Goal: Obtain resource: Download file/media

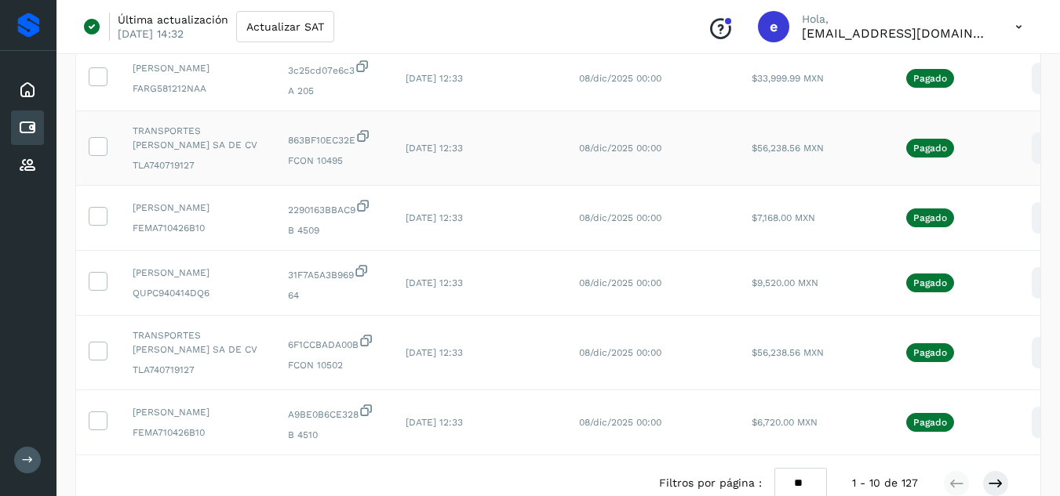
scroll to position [405, 0]
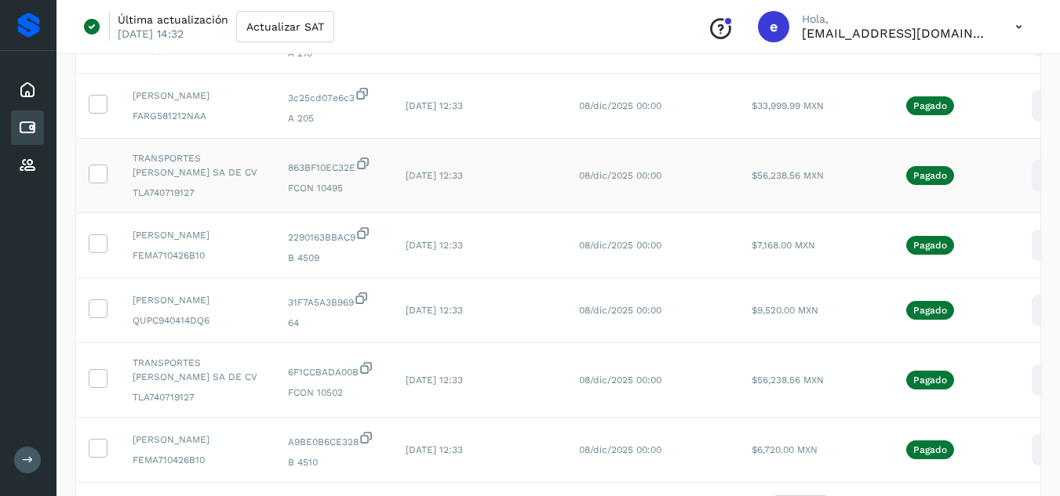
click at [1028, 195] on icon at bounding box center [1046, 176] width 37 height 37
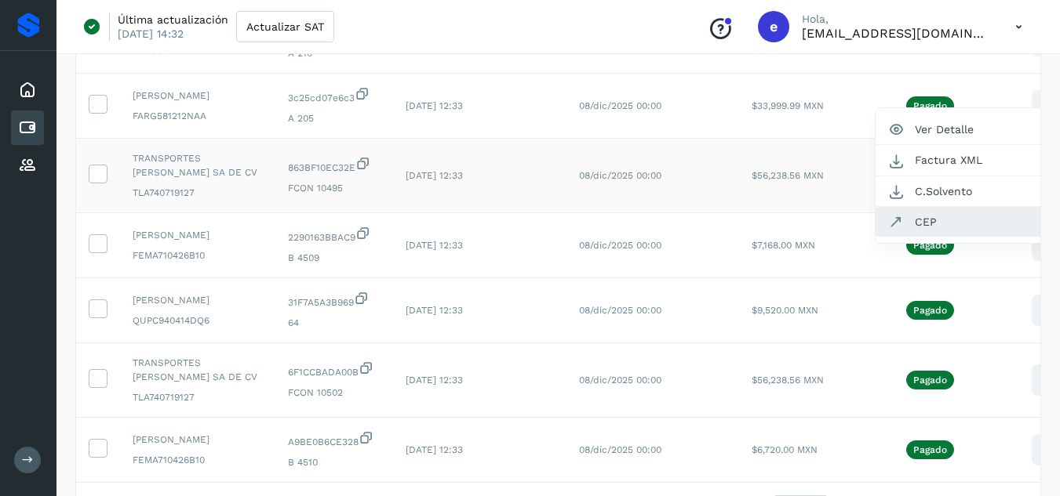
click at [952, 237] on button "CEP" at bounding box center [968, 222] width 187 height 30
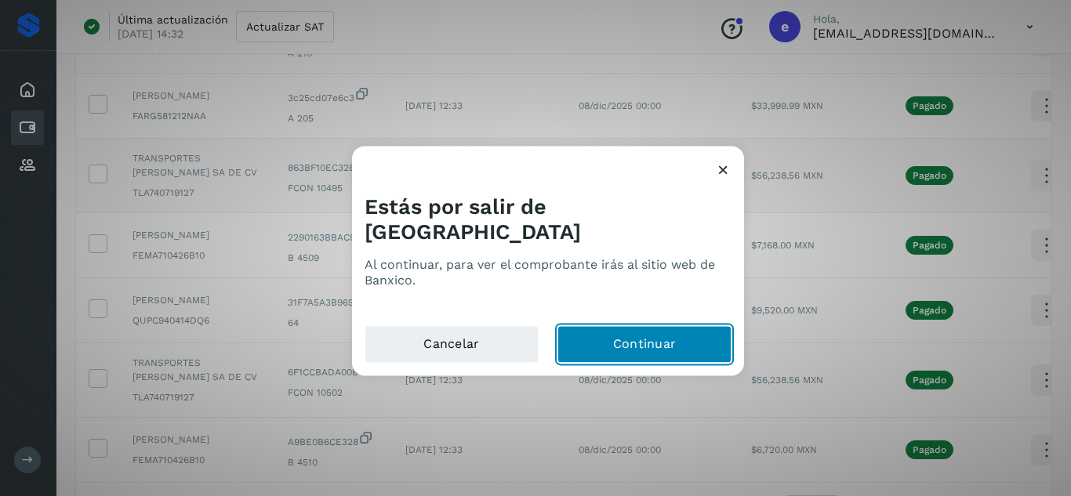
click at [631, 331] on button "Continuar" at bounding box center [645, 344] width 174 height 38
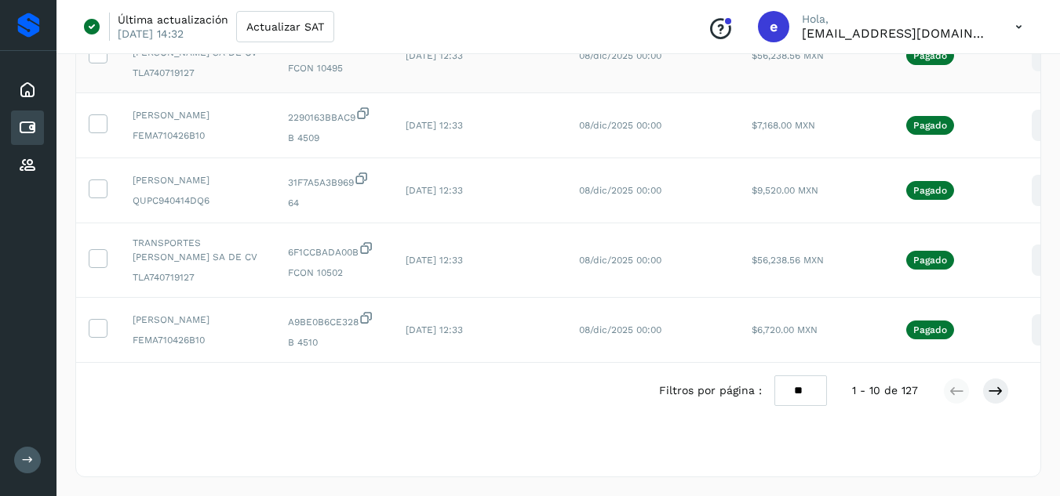
scroll to position [562, 0]
click at [1031, 279] on icon at bounding box center [1046, 260] width 37 height 37
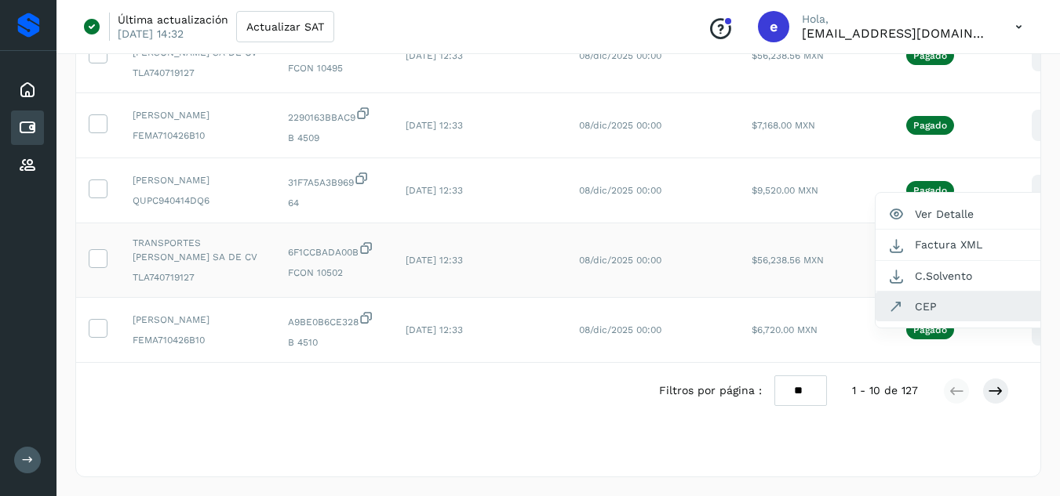
click at [934, 322] on button "CEP" at bounding box center [968, 307] width 187 height 30
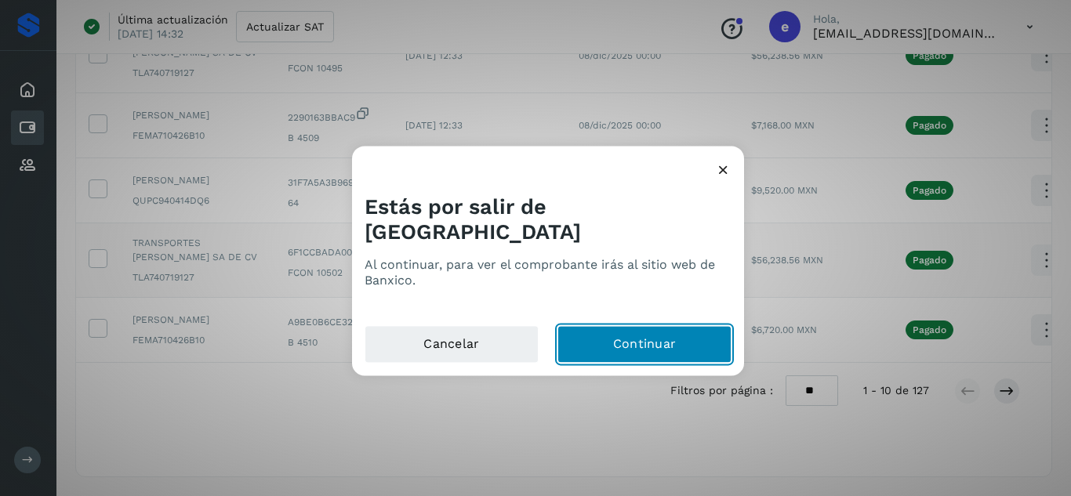
click at [610, 331] on button "Continuar" at bounding box center [645, 344] width 174 height 38
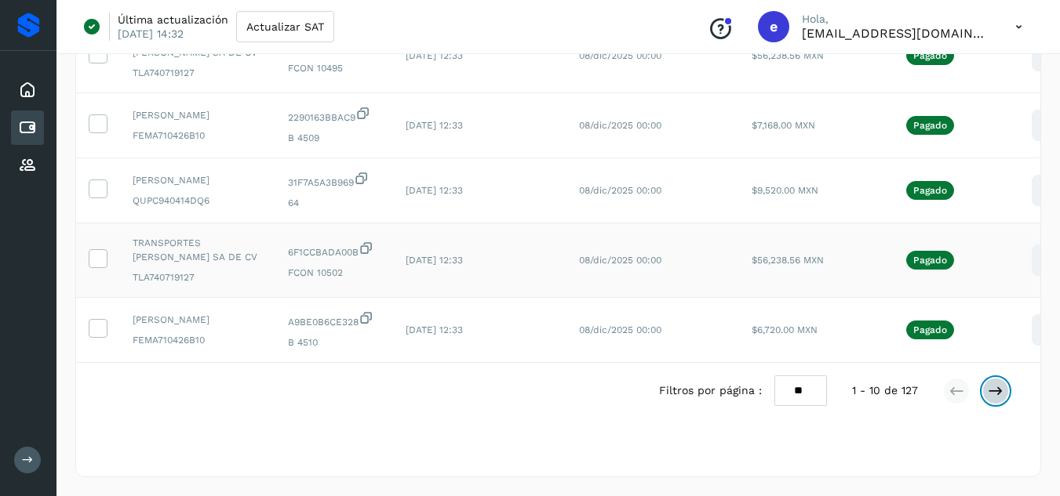
drag, startPoint x: 998, startPoint y: 441, endPoint x: 979, endPoint y: 436, distance: 19.4
click at [998, 399] on icon at bounding box center [995, 392] width 16 height 16
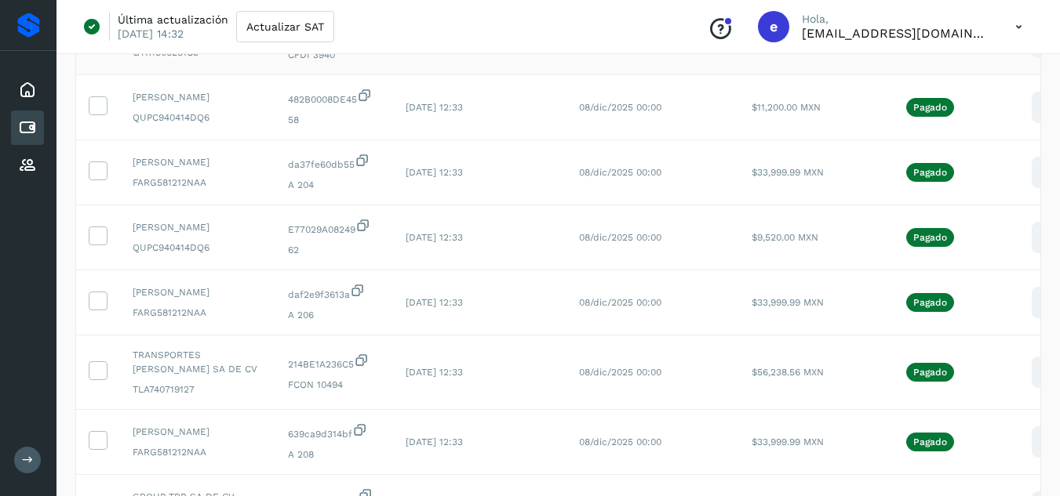
scroll to position [235, 0]
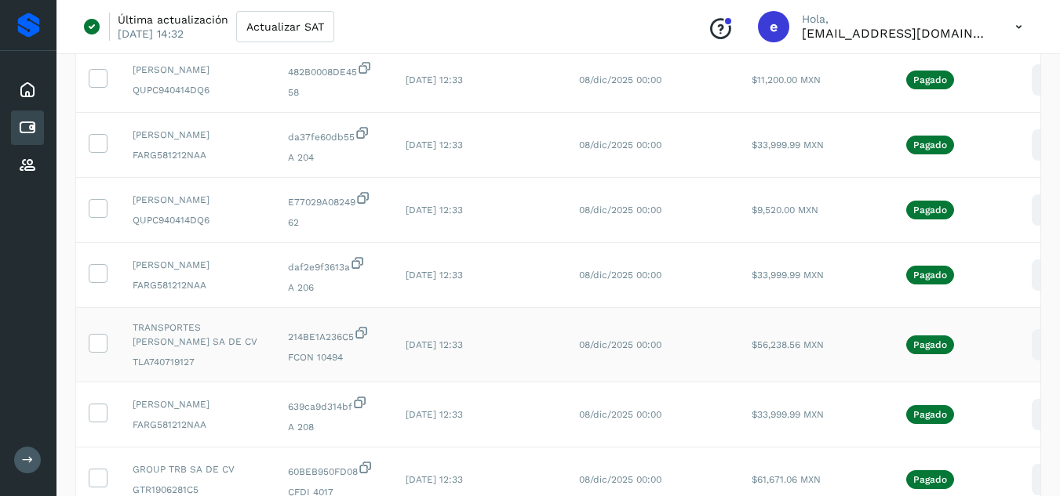
click at [1029, 364] on icon at bounding box center [1046, 345] width 37 height 37
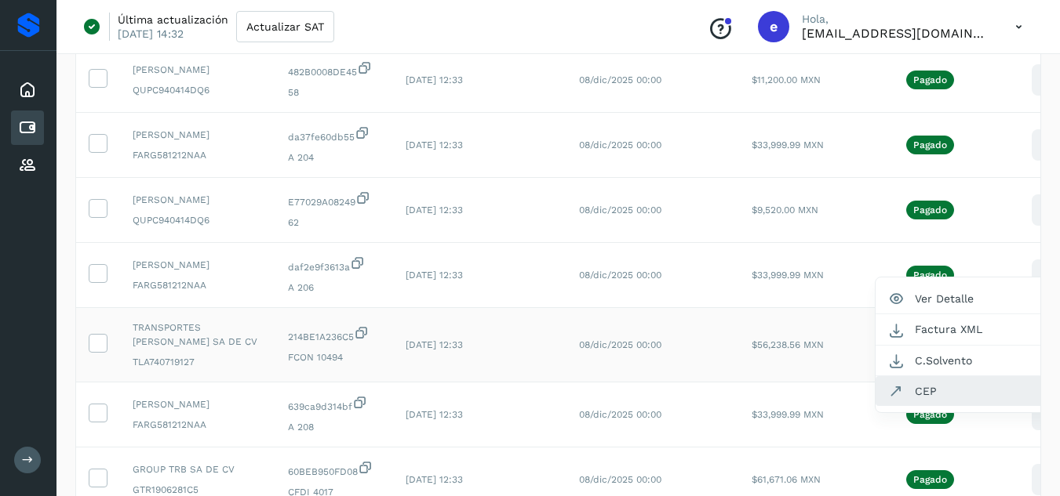
click at [925, 406] on button "CEP" at bounding box center [968, 391] width 187 height 30
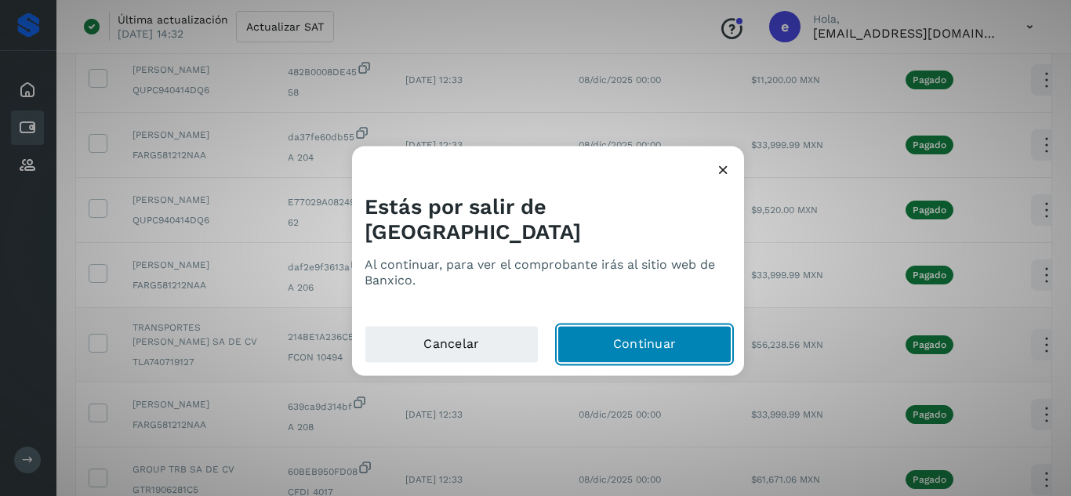
click at [671, 325] on button "Continuar" at bounding box center [645, 344] width 174 height 38
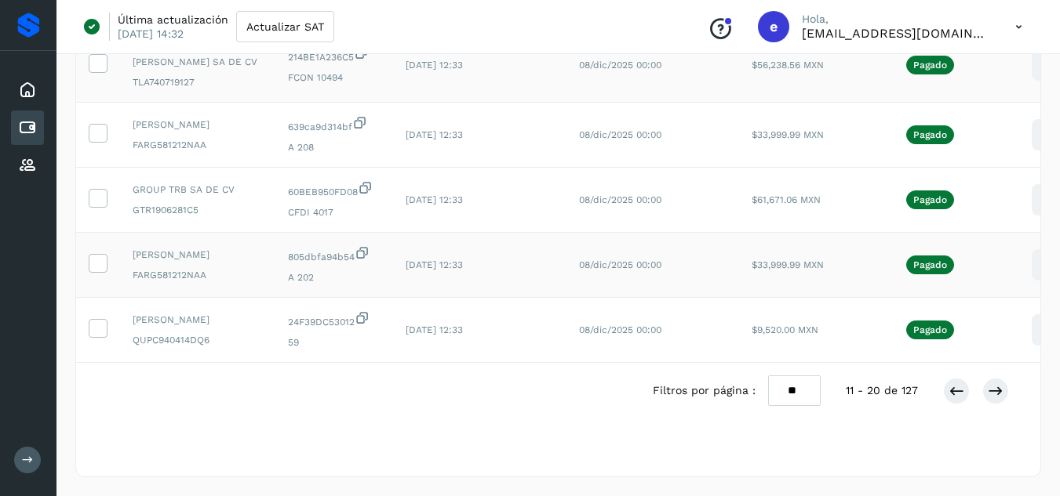
scroll to position [549, 0]
click at [102, 205] on icon at bounding box center [97, 197] width 16 height 16
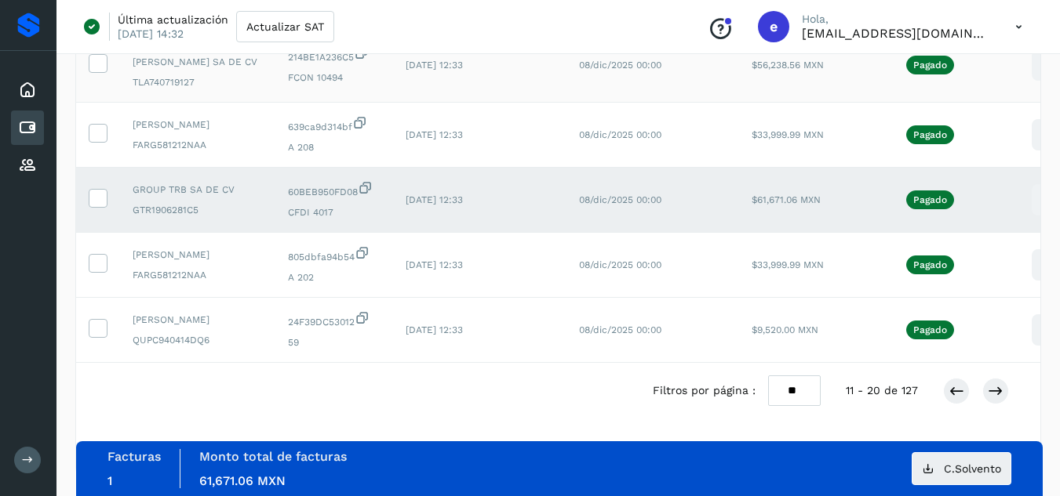
click at [99, 205] on icon at bounding box center [97, 197] width 16 height 16
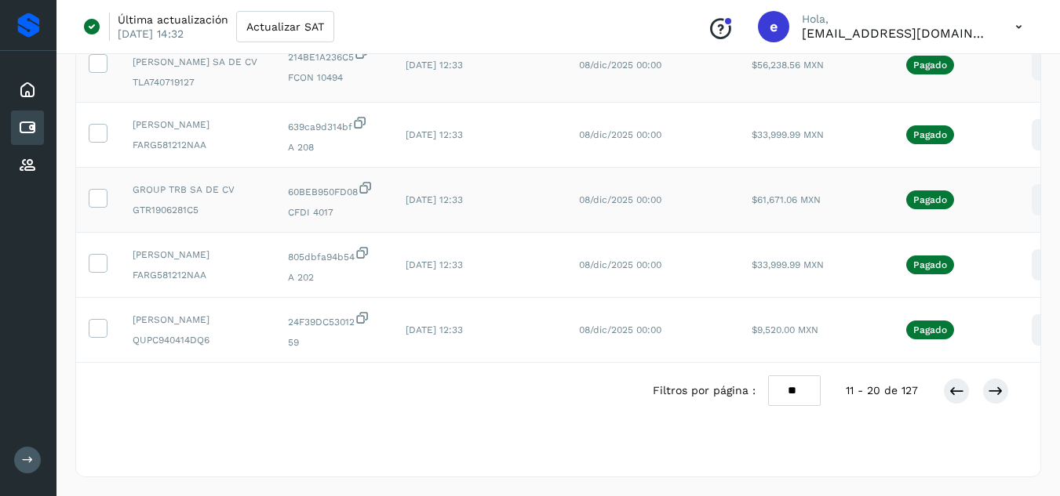
click at [1035, 208] on icon at bounding box center [1046, 200] width 37 height 37
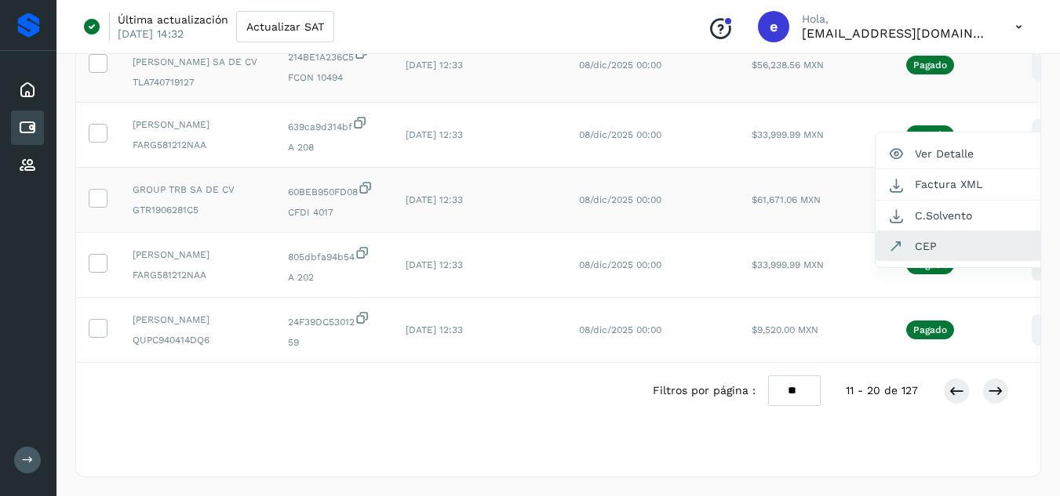
click at [951, 253] on button "CEP" at bounding box center [968, 246] width 187 height 30
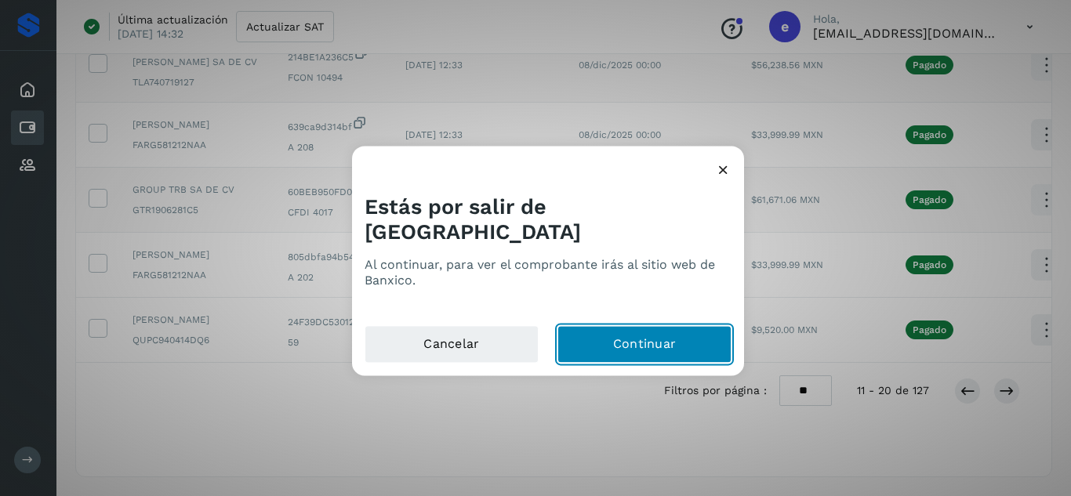
click at [661, 344] on button "Continuar" at bounding box center [645, 344] width 174 height 38
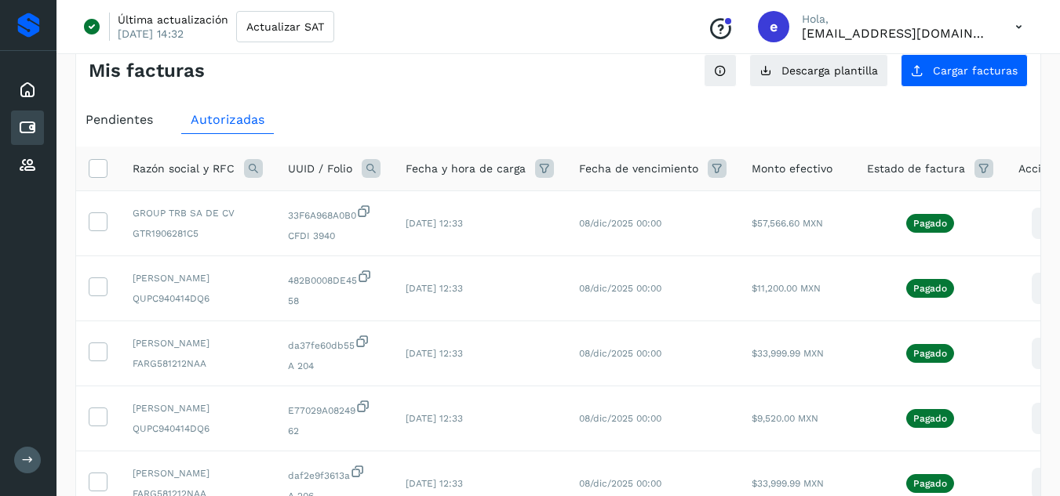
scroll to position [0, 0]
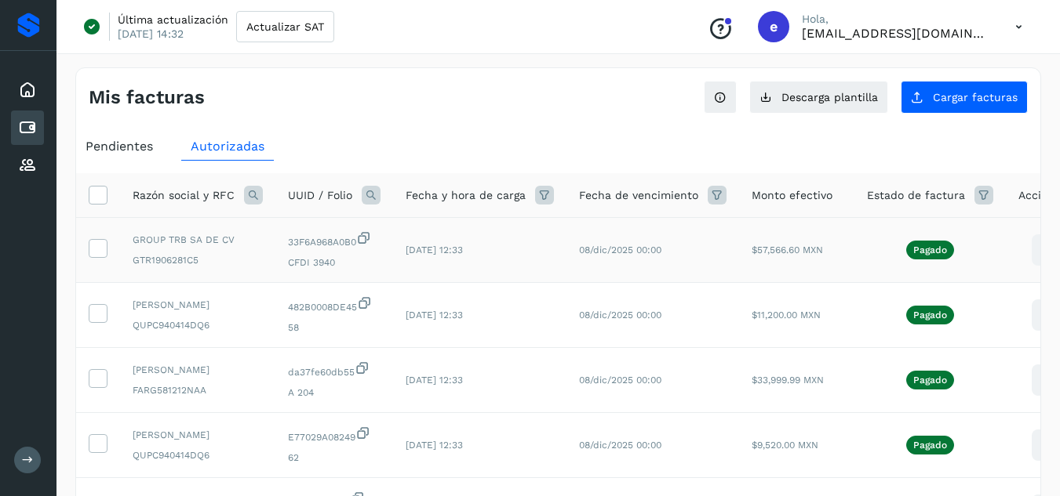
click at [1028, 245] on icon at bounding box center [1046, 250] width 37 height 37
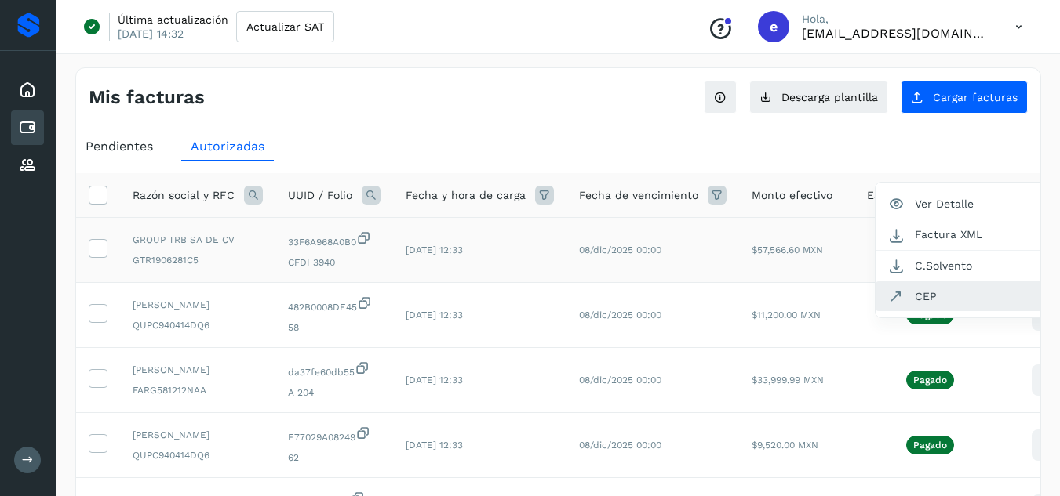
click at [952, 289] on button "CEP" at bounding box center [968, 297] width 187 height 30
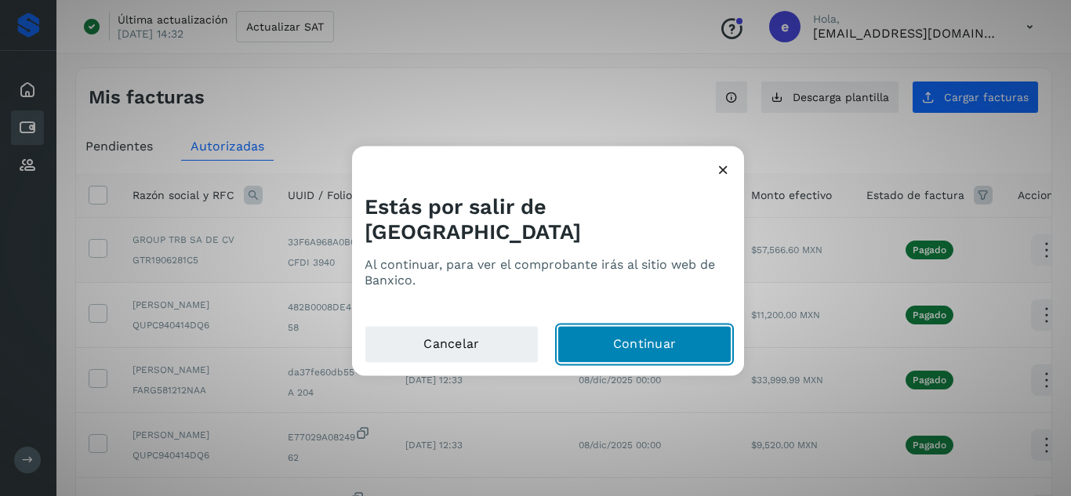
click at [624, 331] on button "Continuar" at bounding box center [645, 344] width 174 height 38
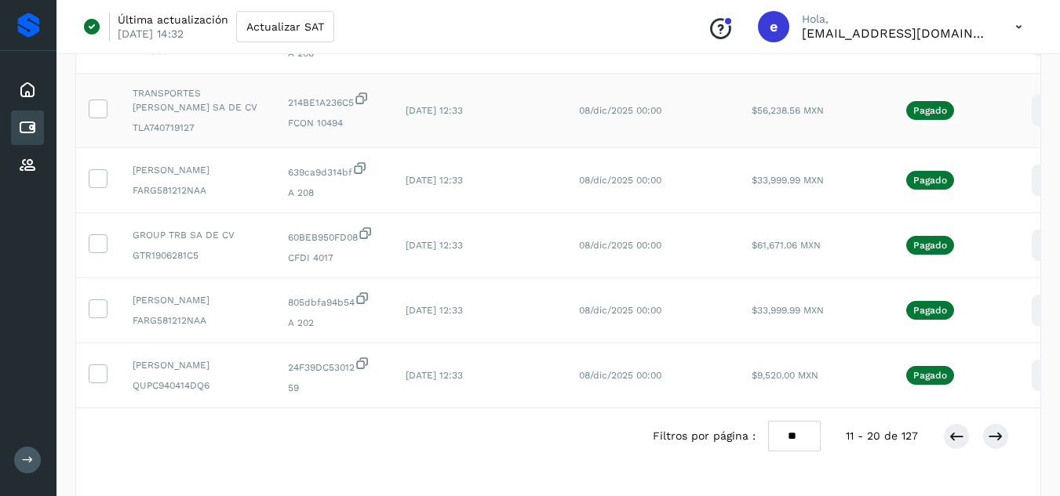
scroll to position [549, 0]
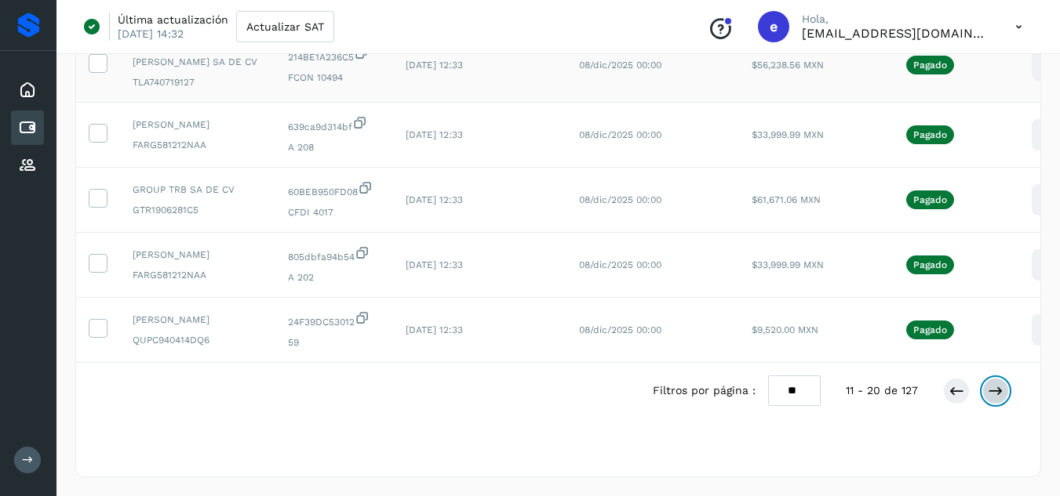
click at [1001, 399] on icon at bounding box center [995, 392] width 16 height 16
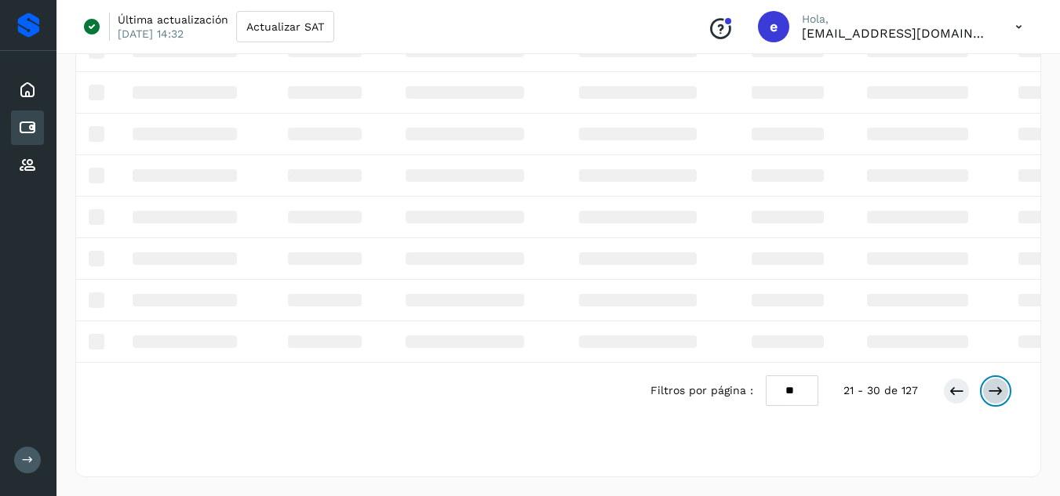
scroll to position [199, 0]
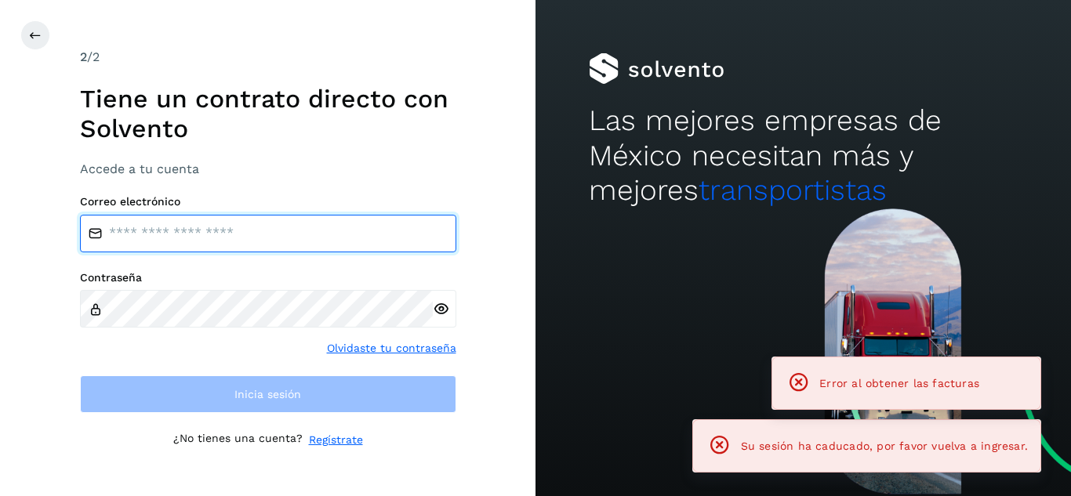
type input "**********"
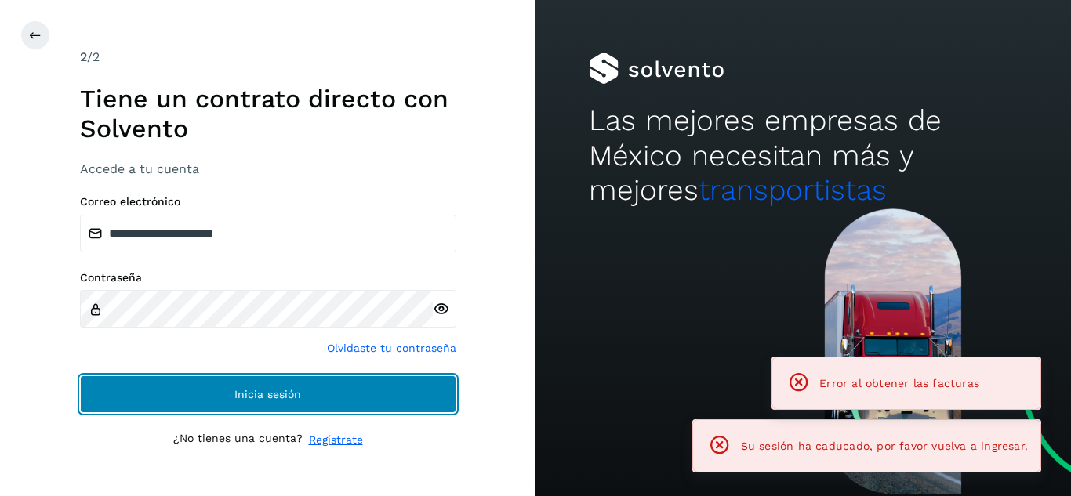
click at [304, 400] on button "Inicia sesión" at bounding box center [268, 395] width 376 height 38
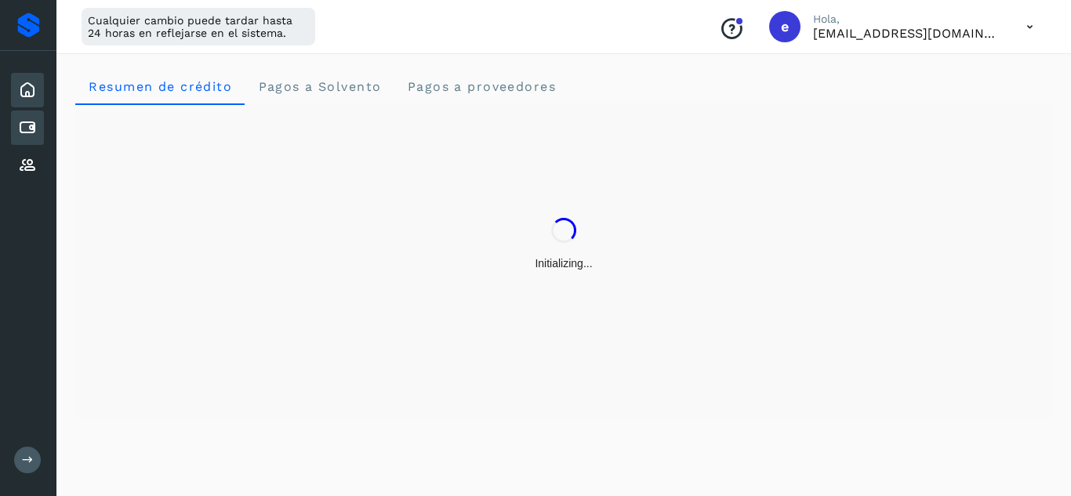
click at [31, 129] on icon at bounding box center [27, 127] width 19 height 19
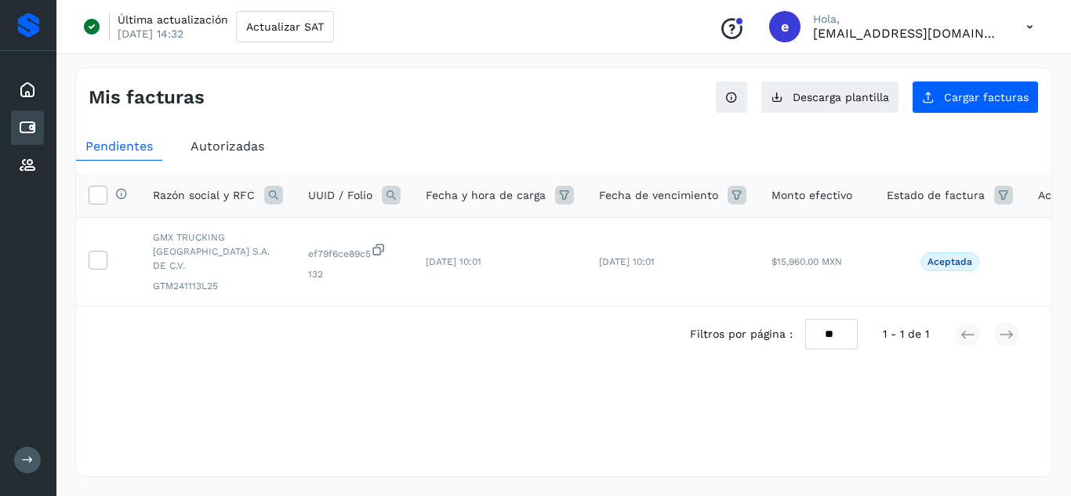
click at [245, 153] on span "Autorizadas" at bounding box center [228, 146] width 74 height 15
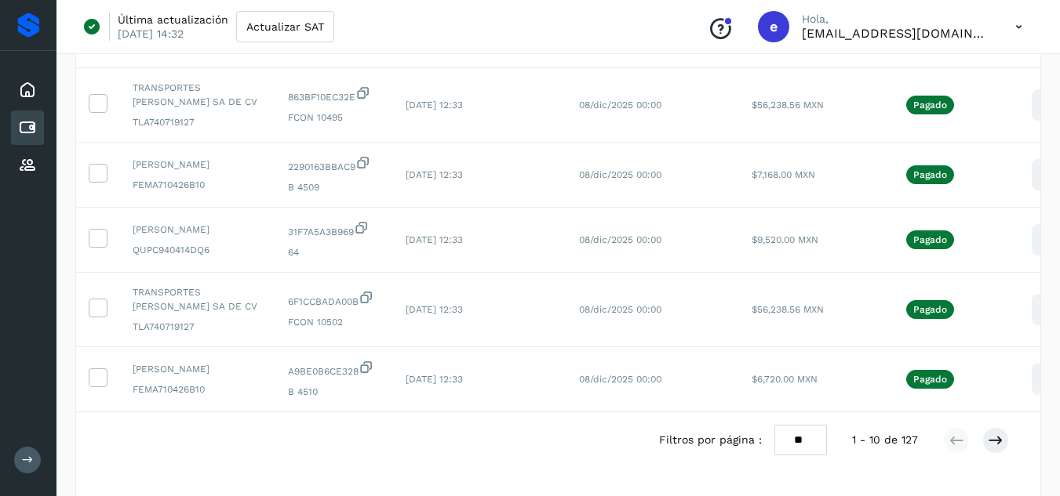
scroll to position [549, 0]
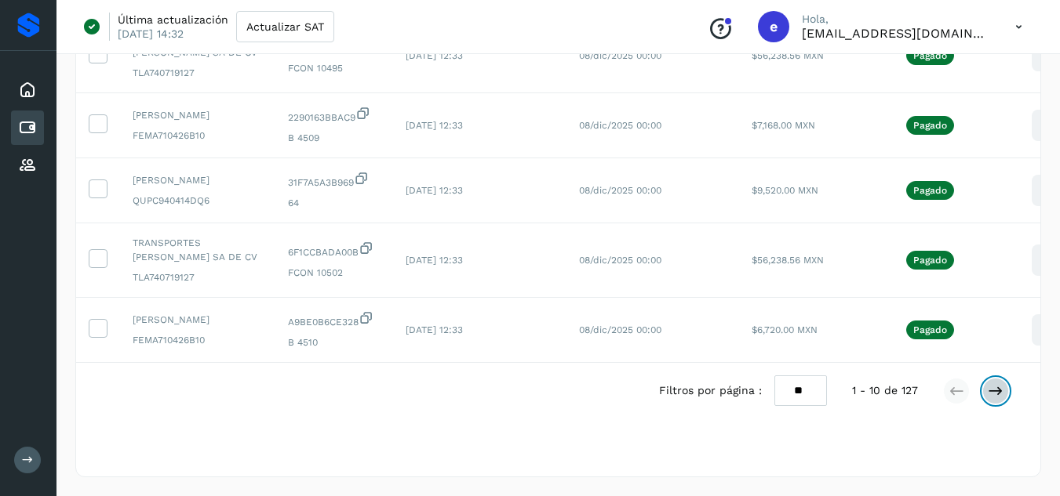
click at [984, 405] on button at bounding box center [995, 391] width 27 height 27
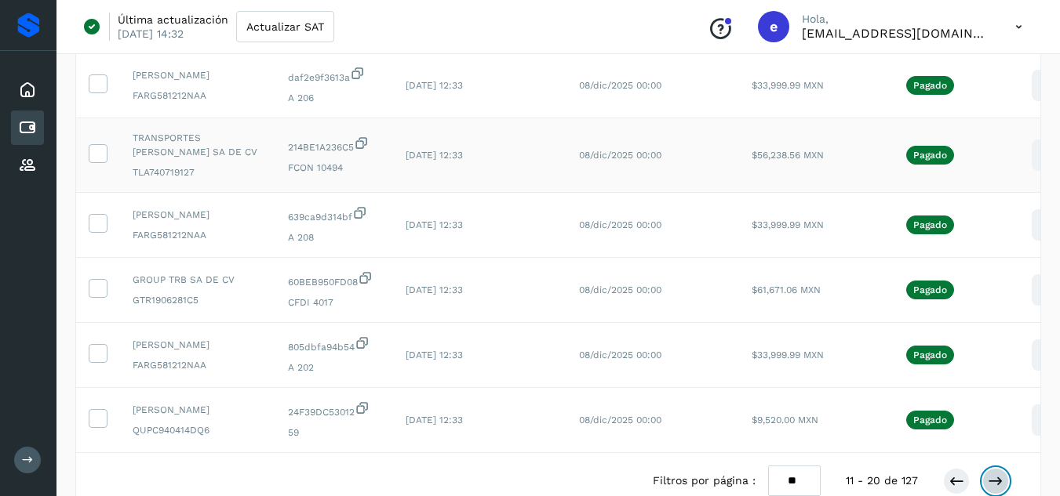
scroll to position [471, 0]
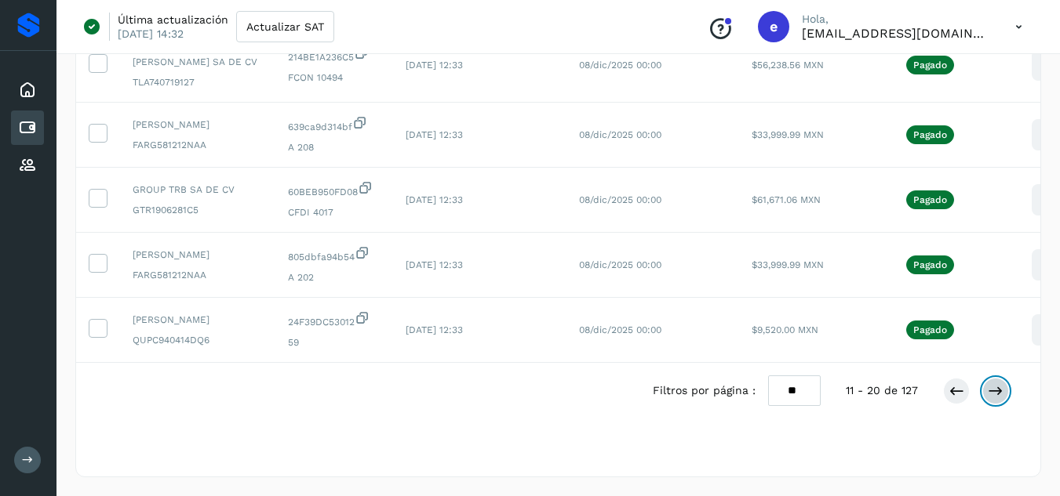
click at [991, 399] on button at bounding box center [995, 391] width 27 height 27
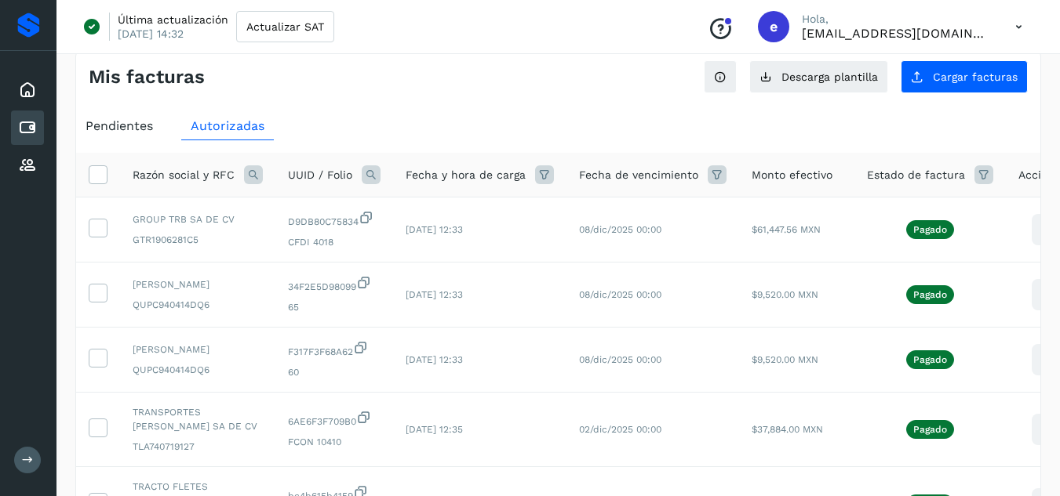
scroll to position [0, 0]
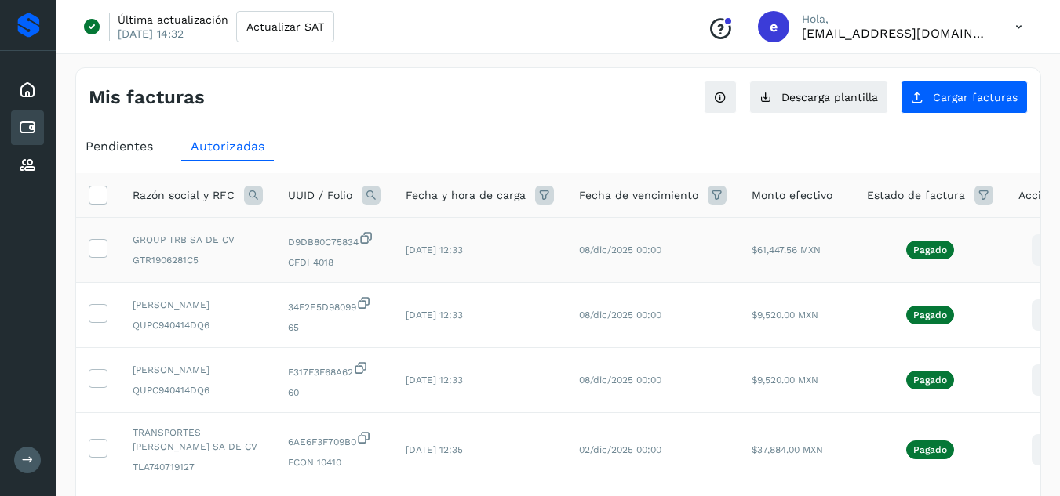
click at [1028, 249] on icon at bounding box center [1046, 250] width 37 height 37
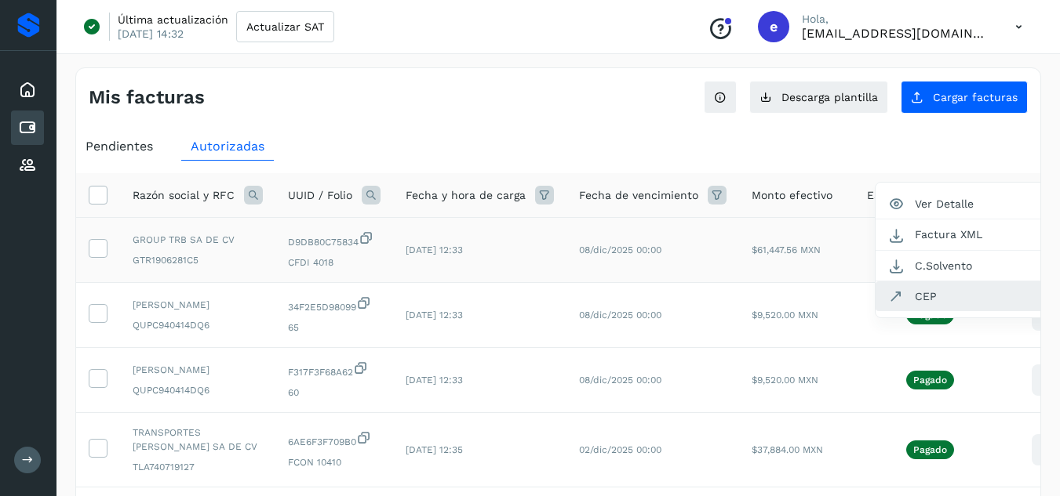
click at [944, 301] on button "CEP" at bounding box center [968, 297] width 187 height 30
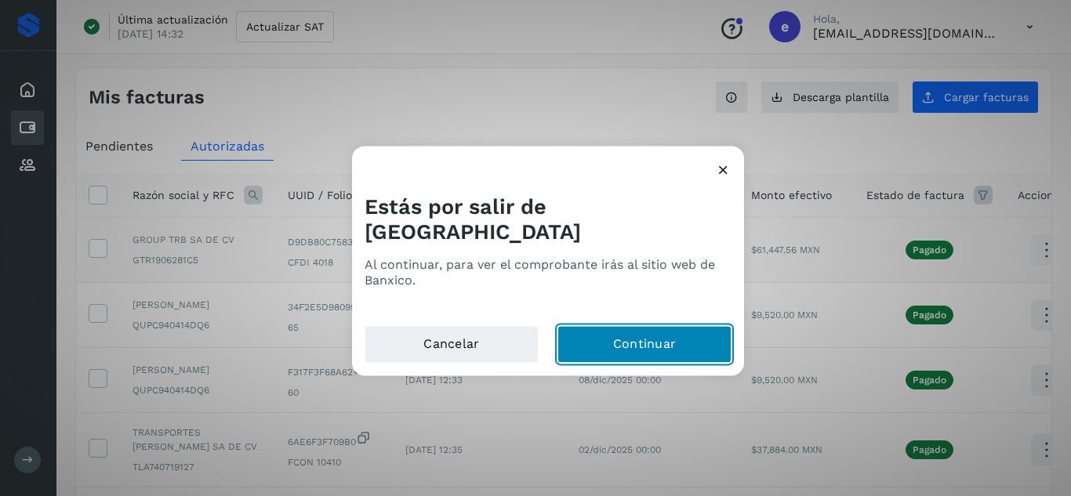
click at [648, 335] on button "Continuar" at bounding box center [645, 344] width 174 height 38
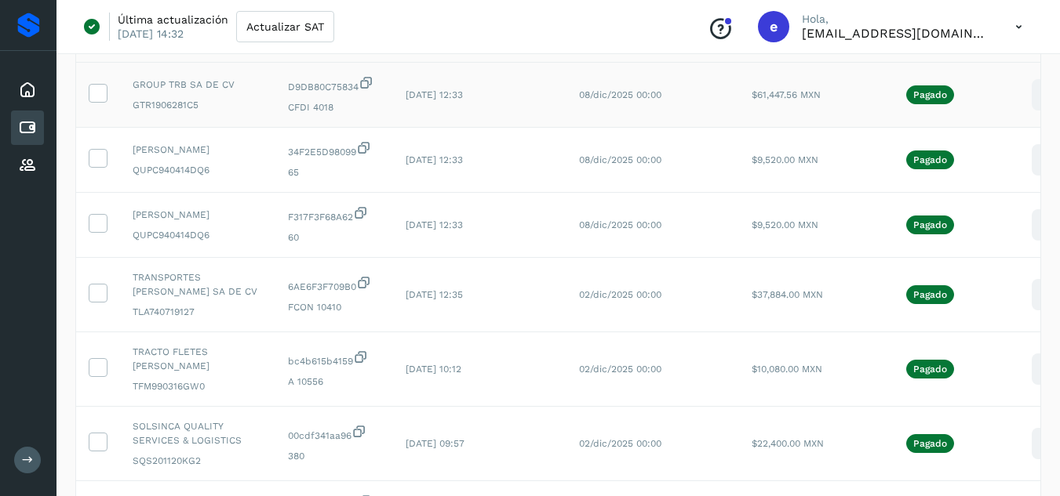
scroll to position [157, 0]
click at [1031, 161] on icon at bounding box center [1046, 158] width 37 height 37
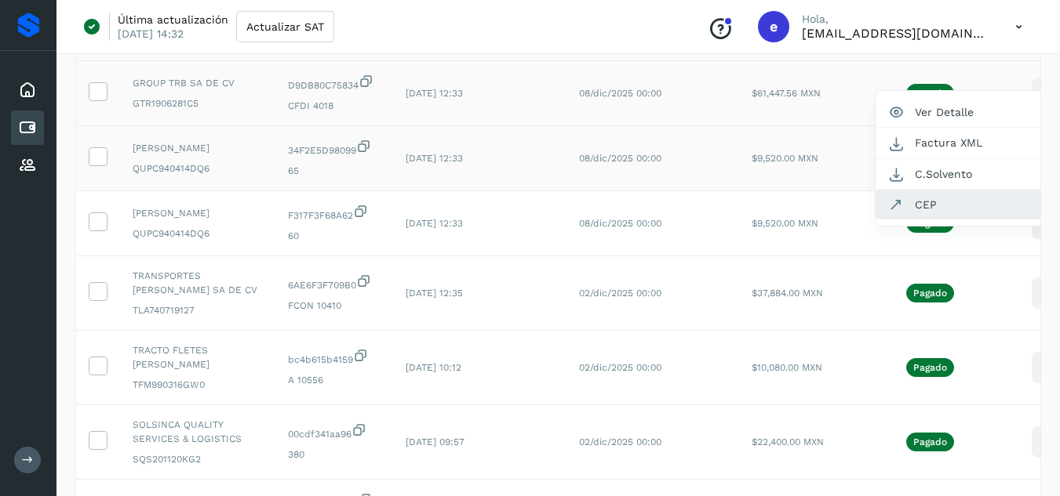
click at [933, 208] on button "CEP" at bounding box center [968, 205] width 187 height 30
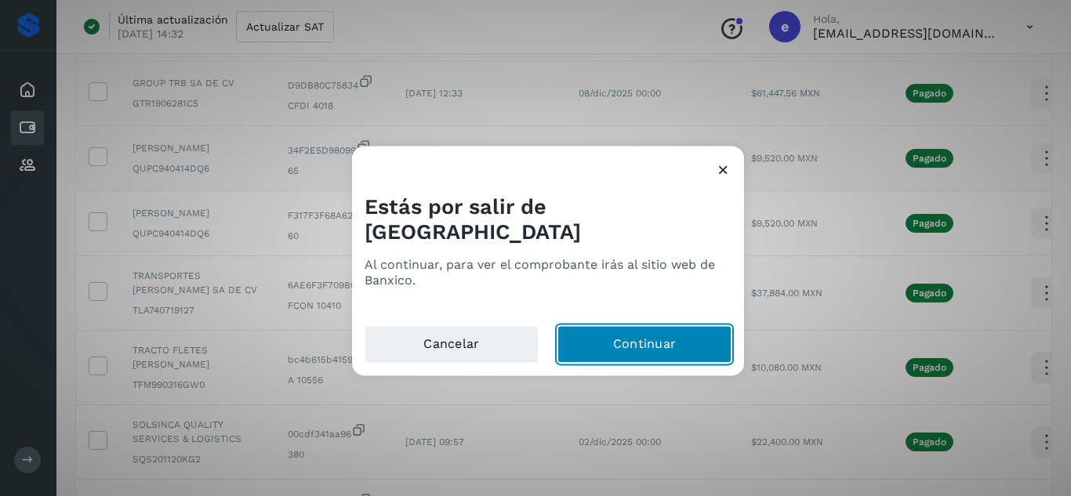
click at [648, 330] on button "Continuar" at bounding box center [645, 344] width 174 height 38
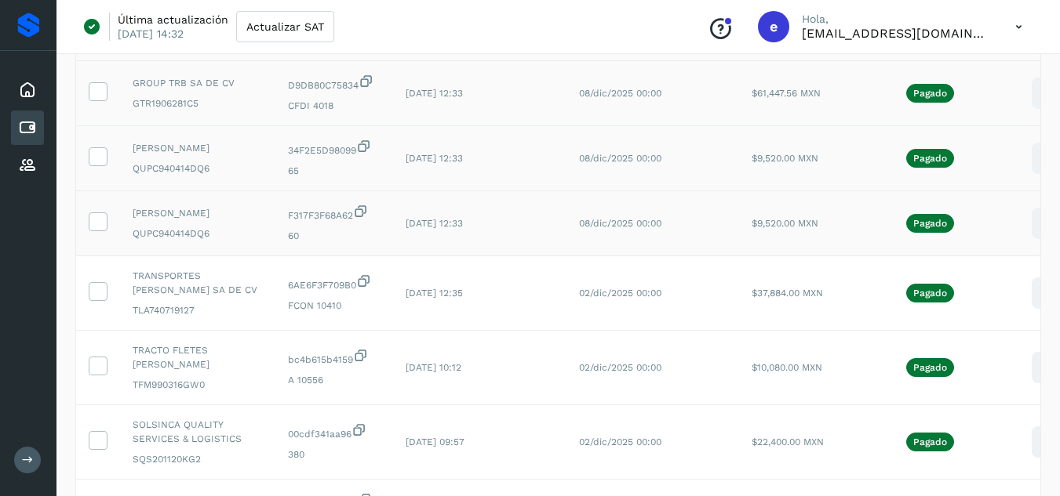
click at [1034, 235] on icon at bounding box center [1046, 223] width 37 height 37
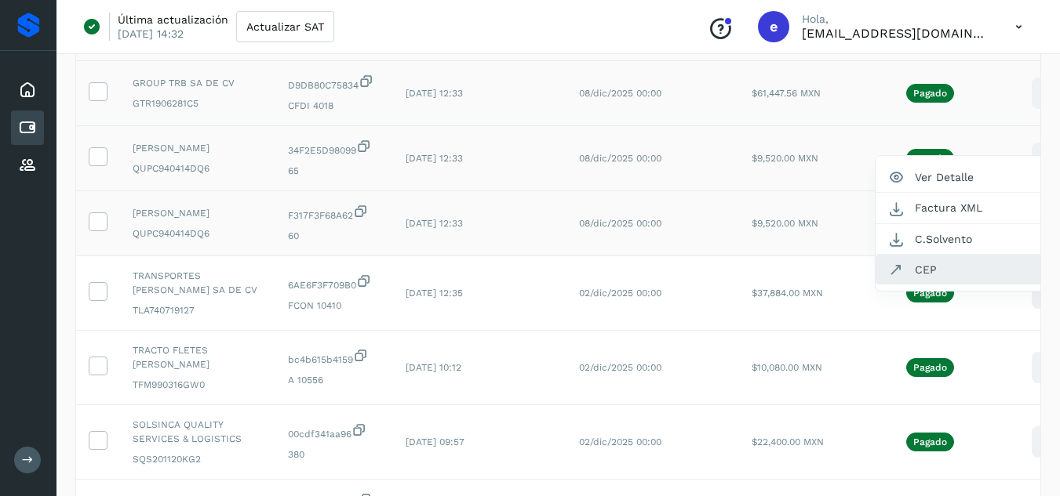
click at [914, 285] on button "CEP" at bounding box center [968, 270] width 187 height 30
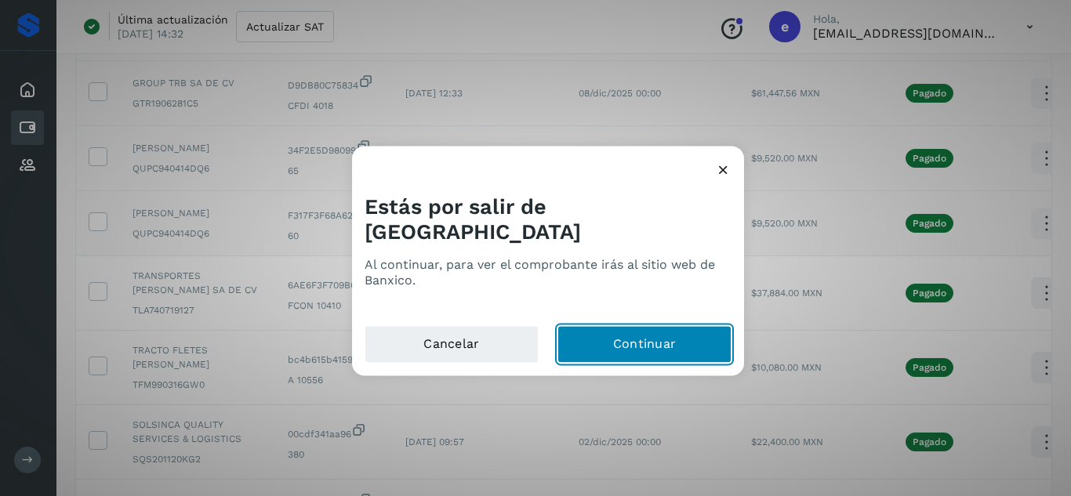
click at [689, 333] on button "Continuar" at bounding box center [645, 344] width 174 height 38
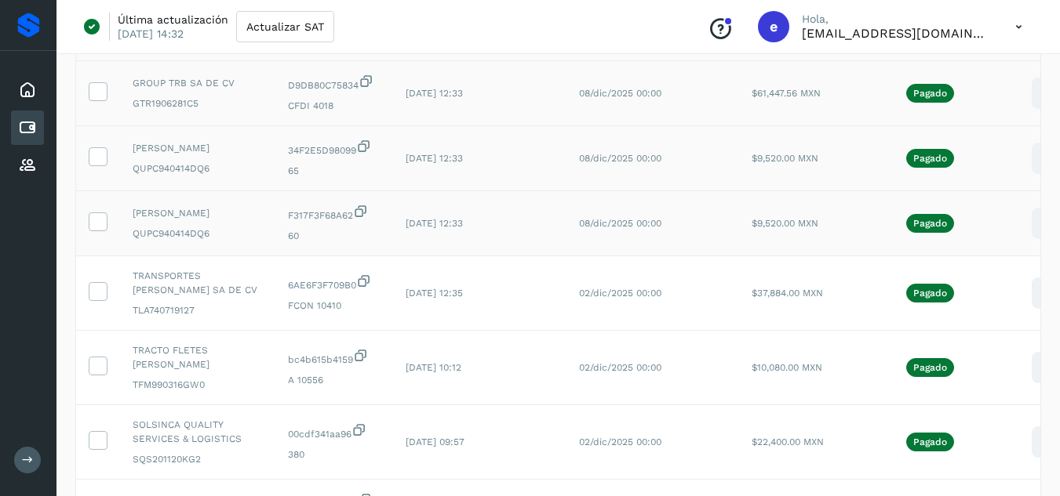
scroll to position [78, 0]
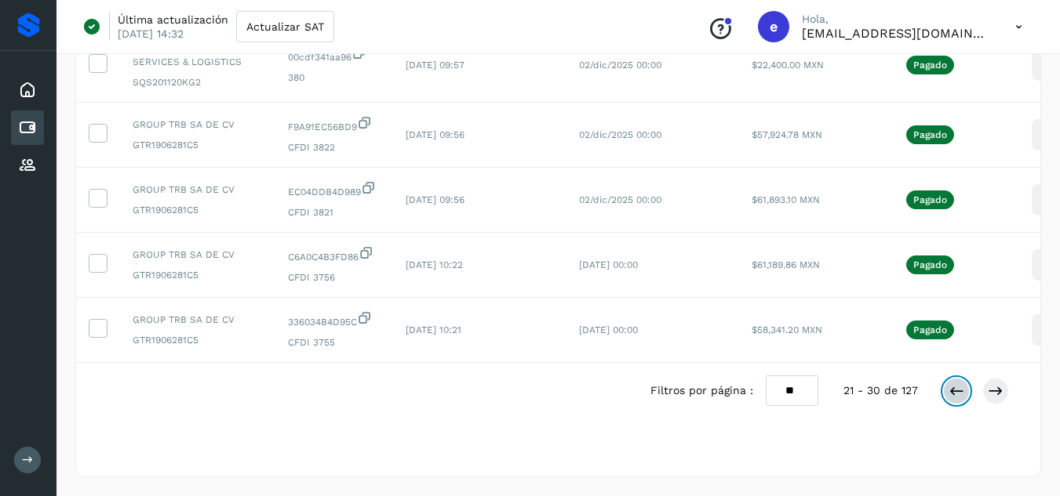
click at [956, 395] on icon at bounding box center [956, 392] width 16 height 16
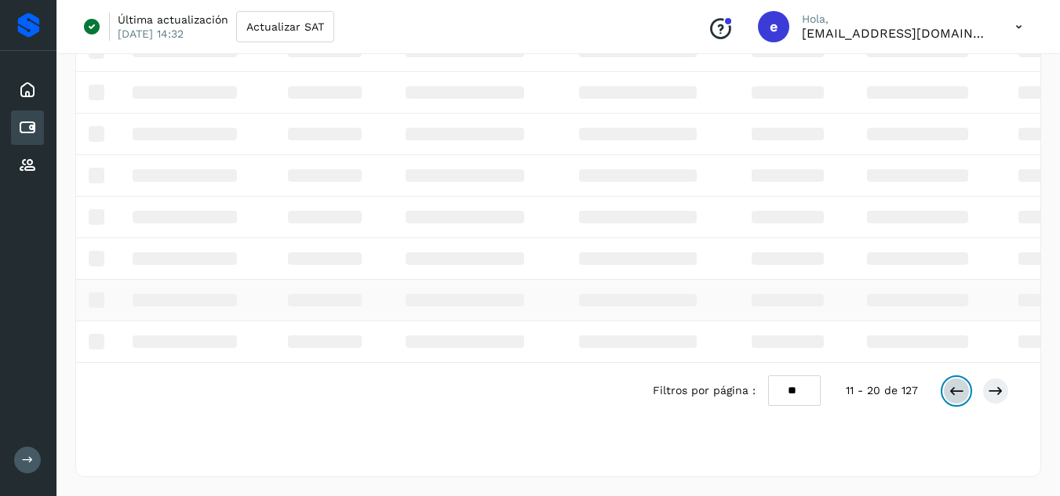
scroll to position [555, 0]
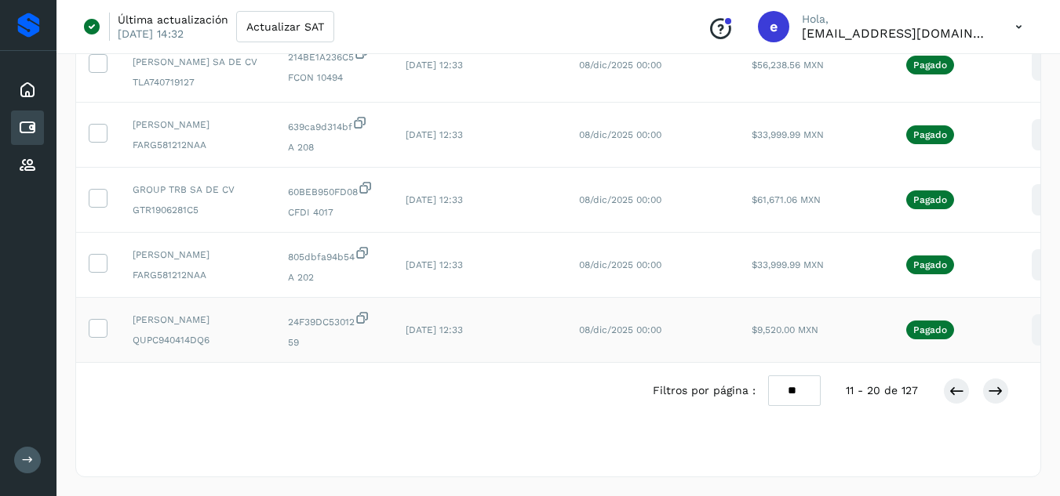
click at [1034, 349] on icon at bounding box center [1046, 330] width 37 height 37
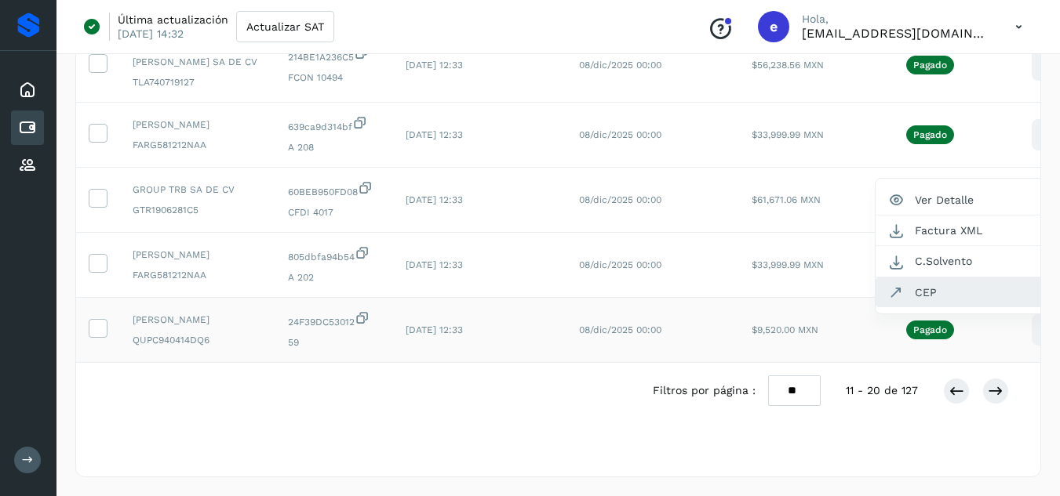
click at [946, 301] on button "CEP" at bounding box center [968, 293] width 187 height 30
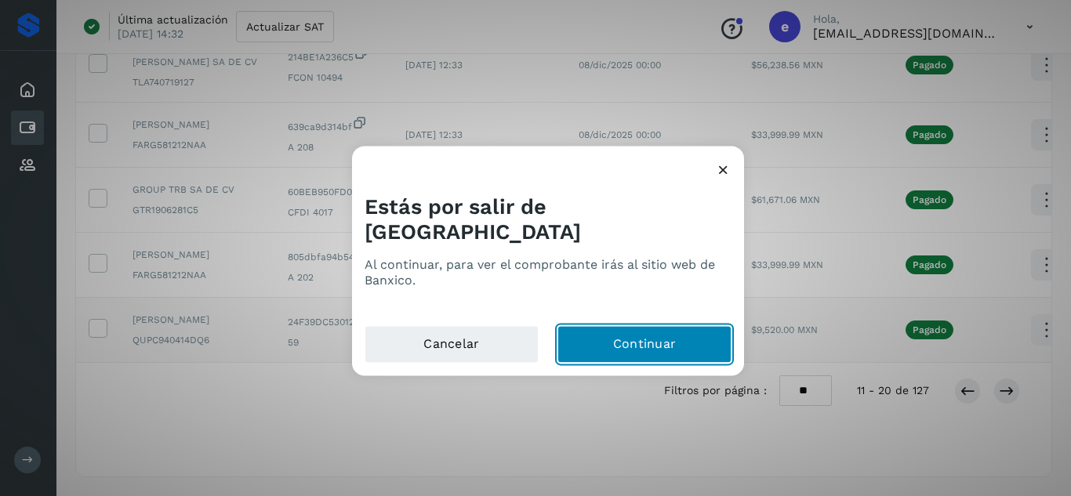
click at [633, 340] on button "Continuar" at bounding box center [645, 344] width 174 height 38
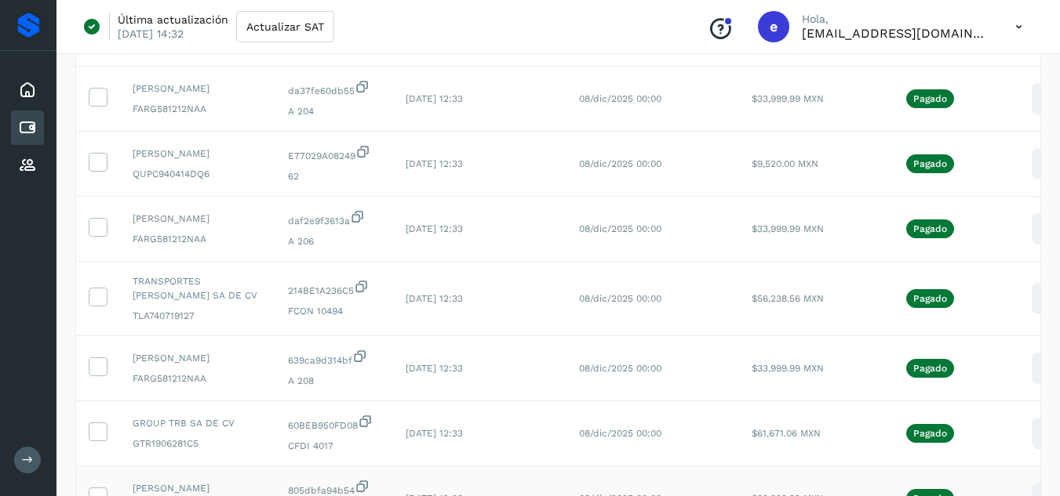
scroll to position [254, 0]
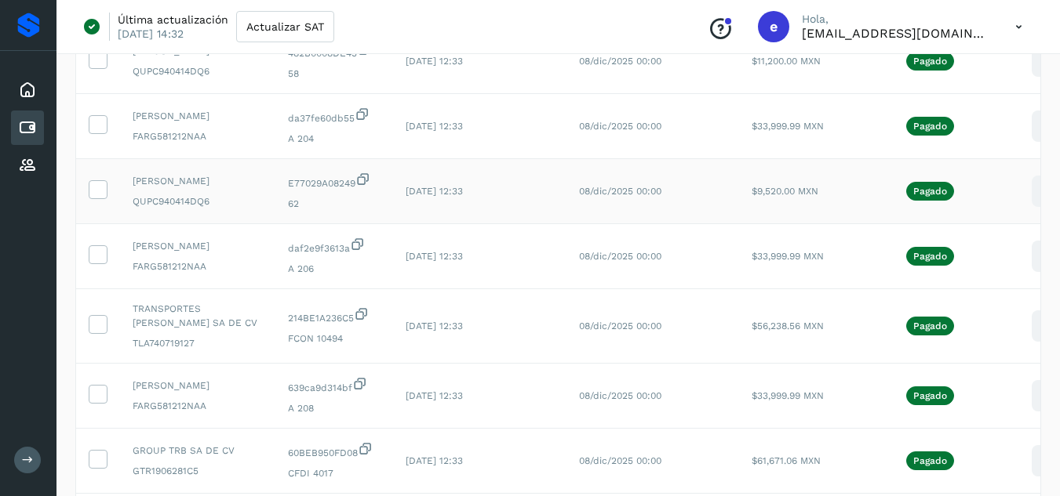
click at [1035, 210] on icon at bounding box center [1046, 191] width 37 height 37
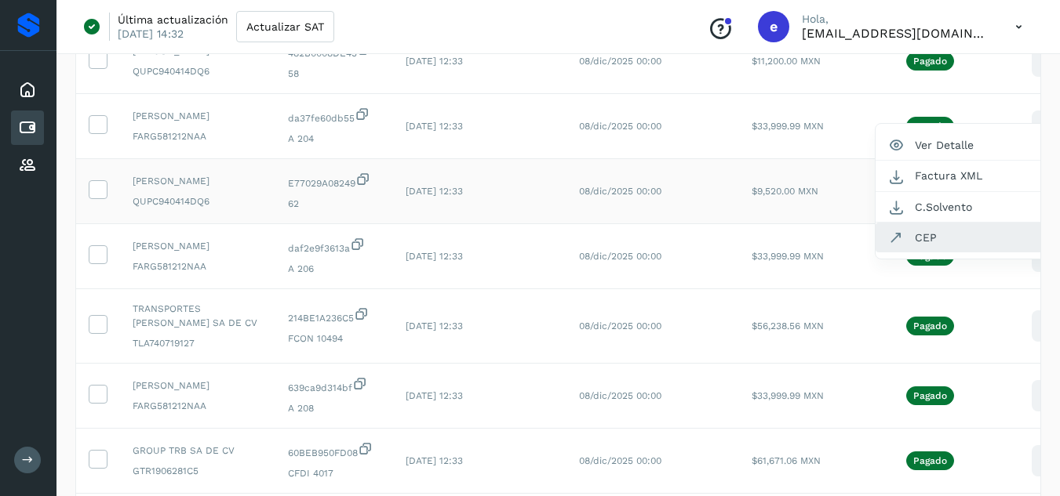
click at [976, 253] on button "CEP" at bounding box center [968, 238] width 187 height 30
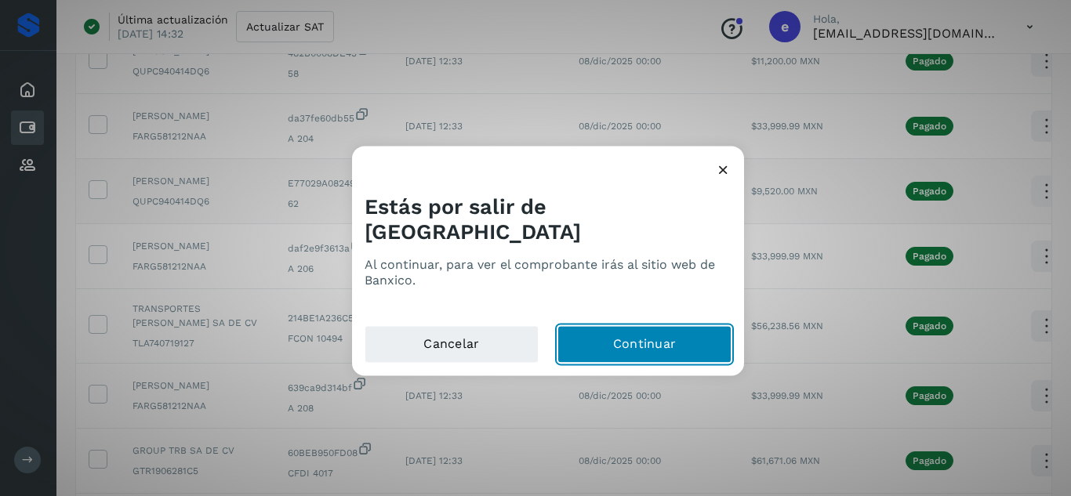
click at [617, 338] on button "Continuar" at bounding box center [645, 344] width 174 height 38
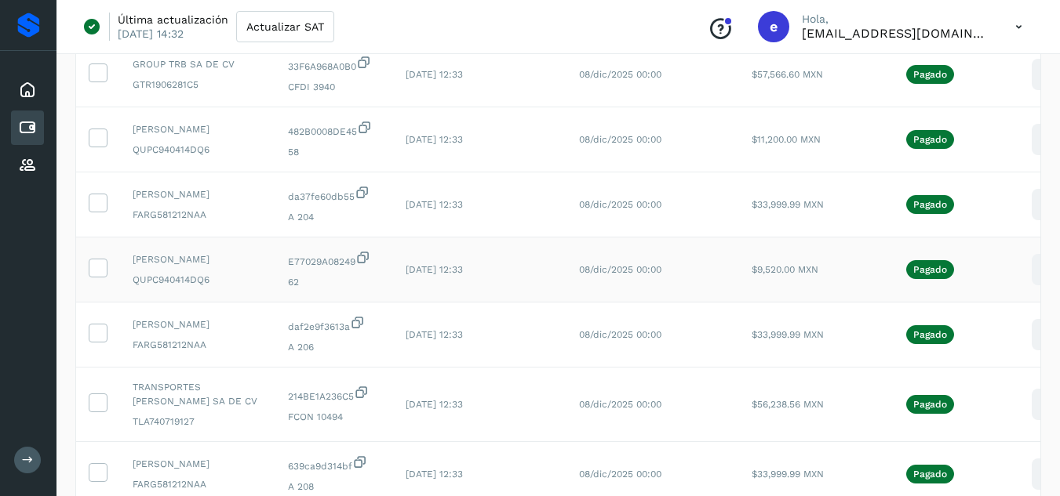
scroll to position [97, 0]
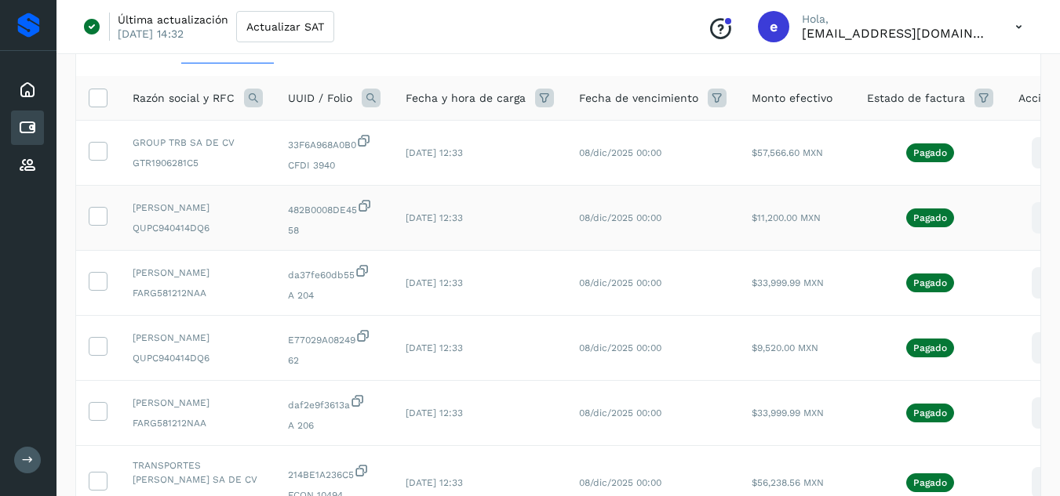
click at [1035, 222] on icon at bounding box center [1046, 218] width 37 height 37
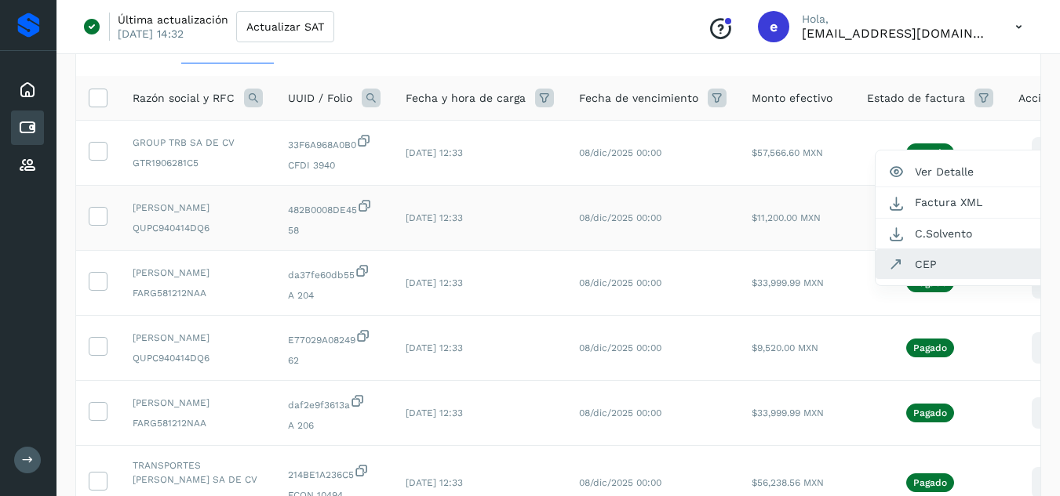
click at [970, 257] on button "CEP" at bounding box center [968, 264] width 187 height 30
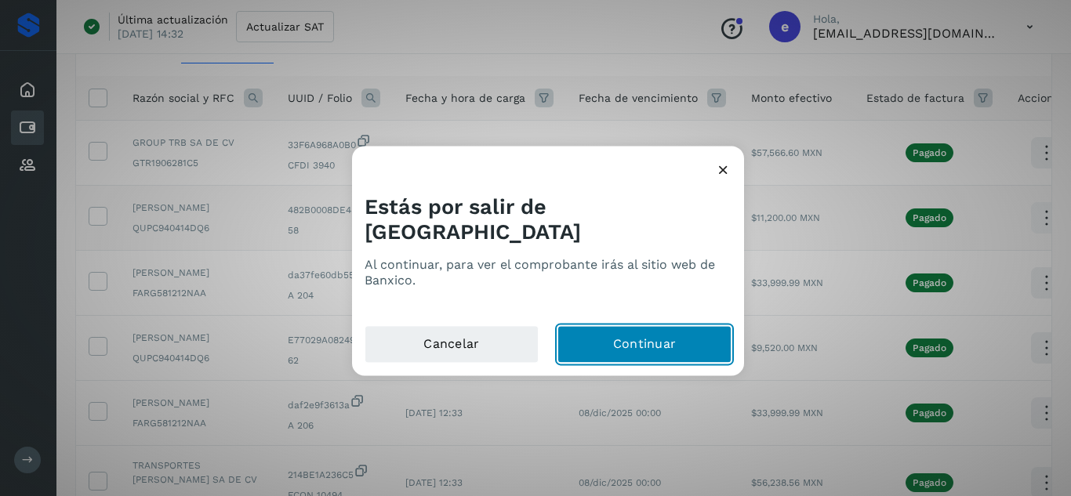
click at [649, 337] on button "Continuar" at bounding box center [645, 344] width 174 height 38
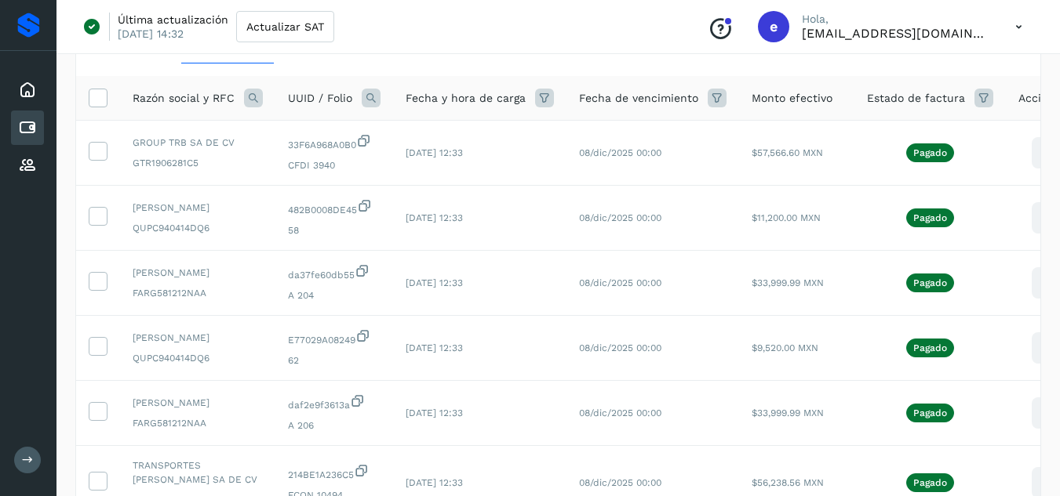
click at [1031, 222] on icon at bounding box center [1046, 218] width 37 height 37
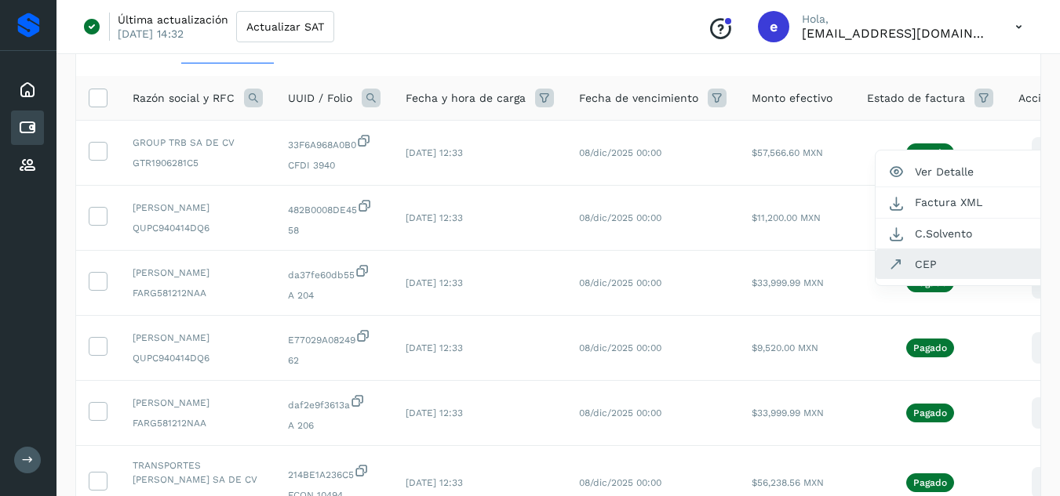
click at [958, 268] on button "CEP" at bounding box center [968, 264] width 187 height 30
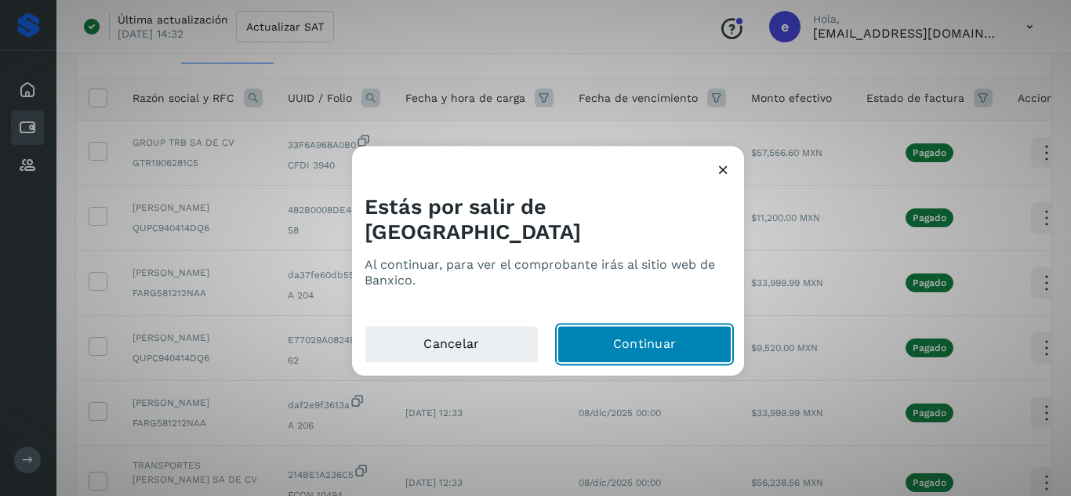
click at [657, 339] on button "Continuar" at bounding box center [645, 344] width 174 height 38
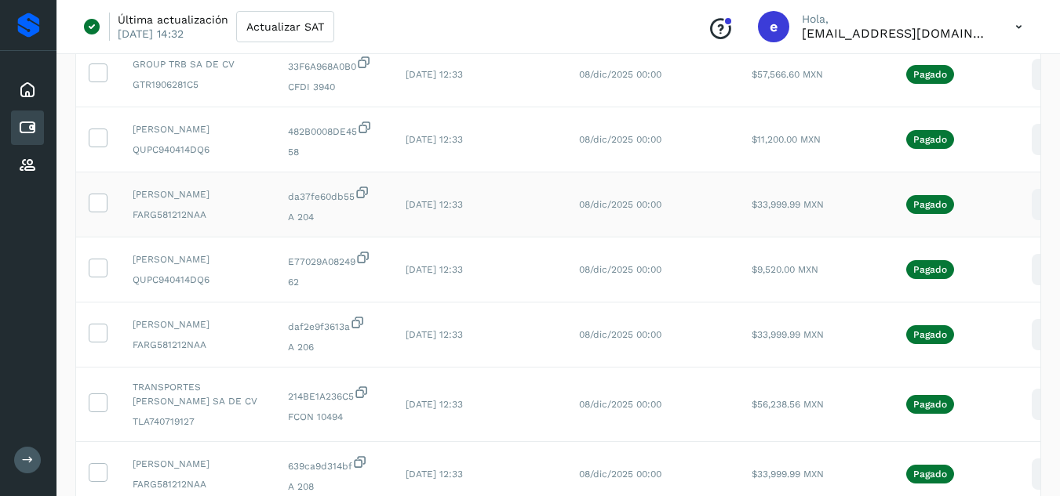
scroll to position [254, 0]
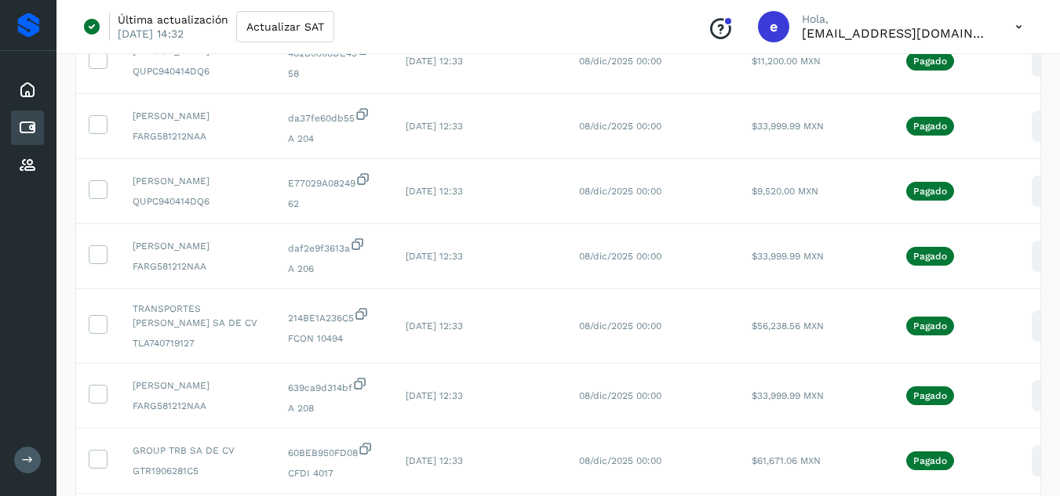
click at [1028, 210] on icon at bounding box center [1046, 191] width 37 height 37
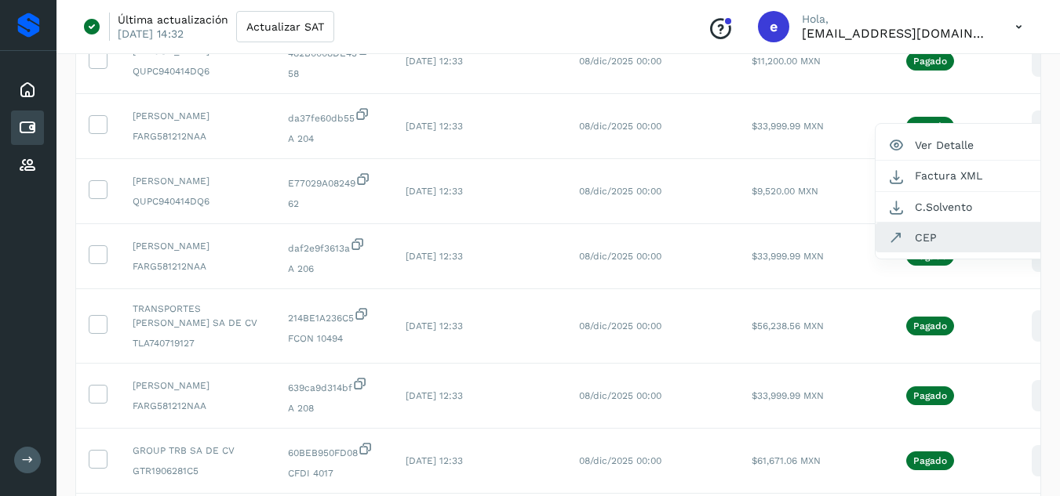
click at [965, 253] on button "CEP" at bounding box center [968, 238] width 187 height 30
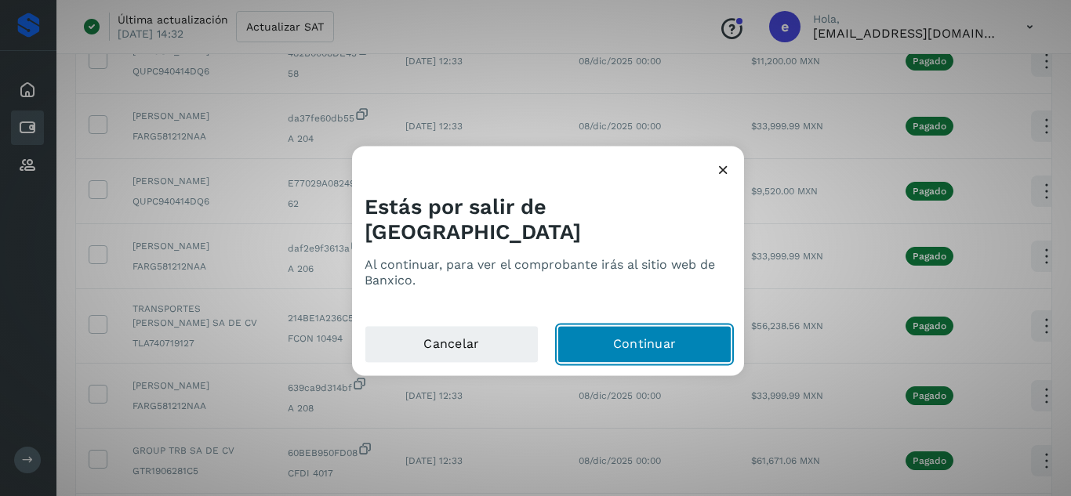
click at [678, 325] on button "Continuar" at bounding box center [645, 344] width 174 height 38
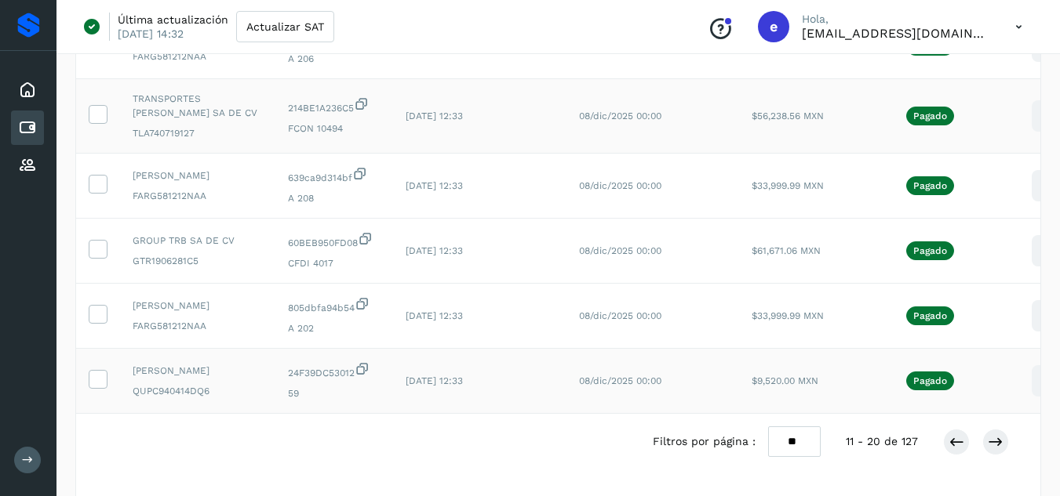
scroll to position [489, 0]
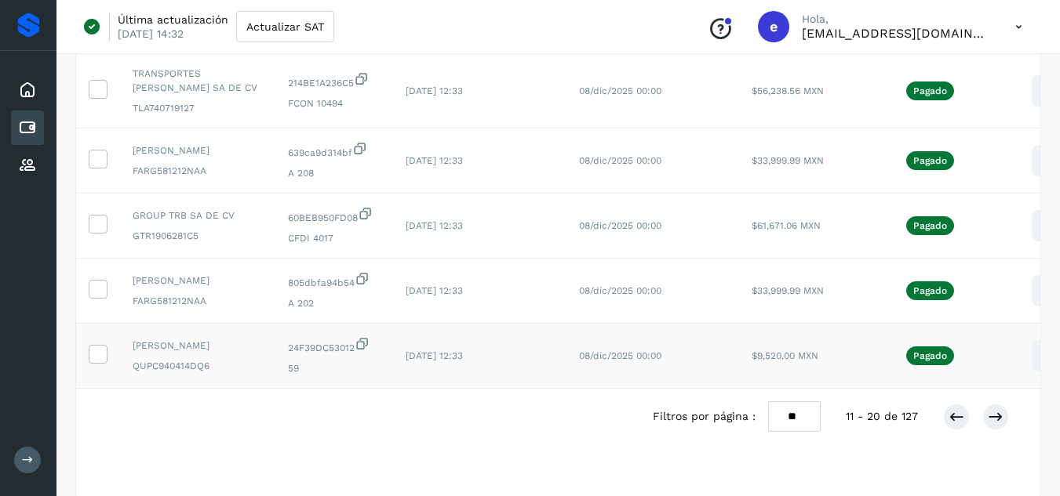
click at [1036, 375] on icon at bounding box center [1046, 356] width 37 height 37
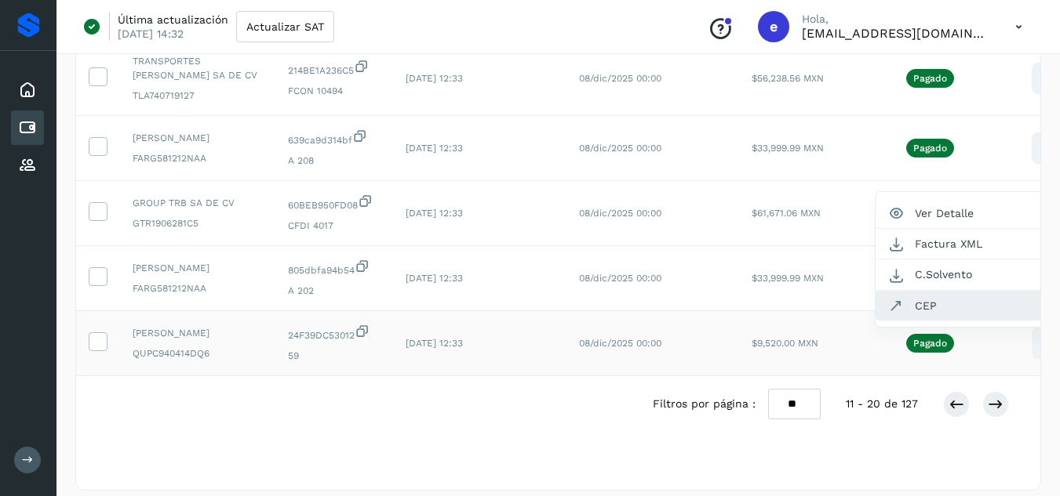
click at [958, 321] on button "CEP" at bounding box center [968, 306] width 187 height 30
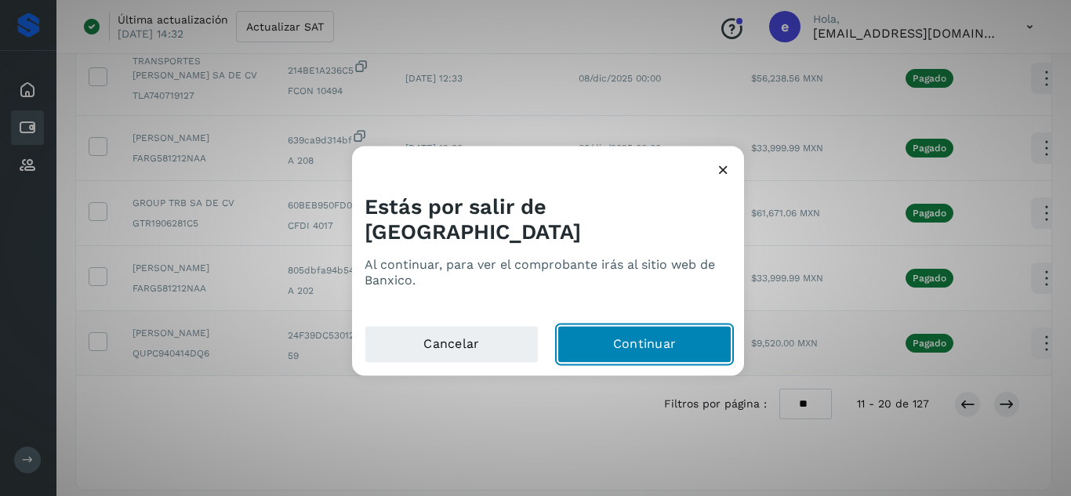
click at [626, 325] on button "Continuar" at bounding box center [645, 344] width 174 height 38
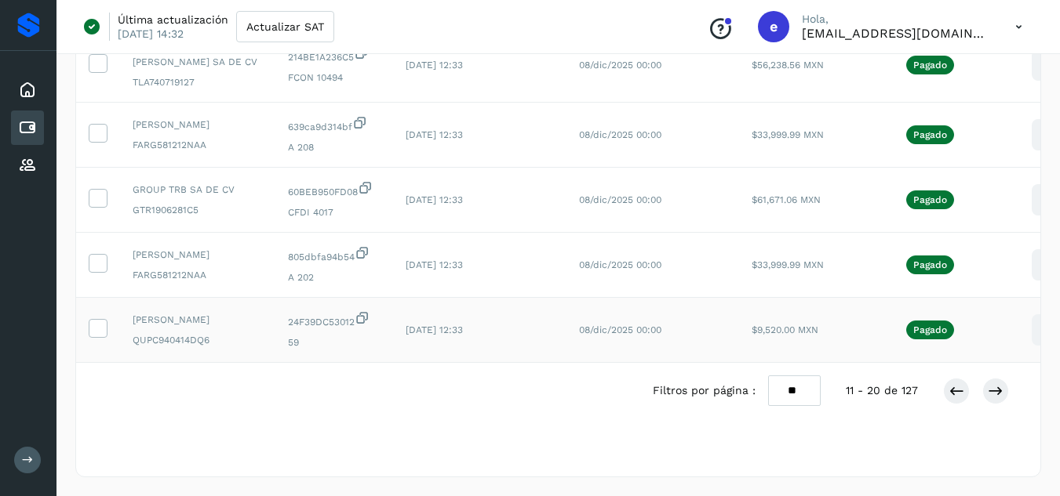
scroll to position [593, 0]
click at [1004, 387] on button at bounding box center [995, 391] width 27 height 27
click at [950, 389] on icon at bounding box center [956, 392] width 16 height 16
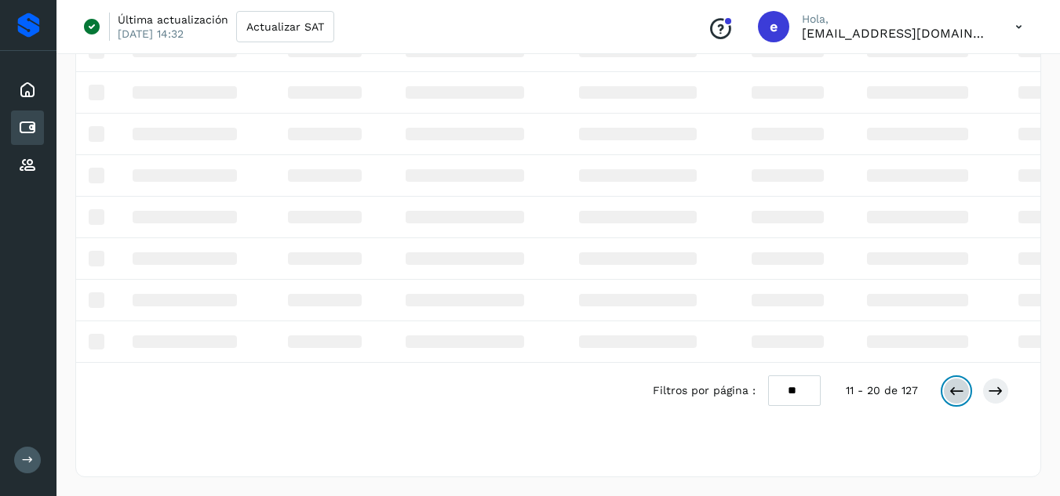
click at [950, 390] on div "Razón social y RFC UUID / Folio Fecha y hora de carga Fecha de vencimiento Mont…" at bounding box center [558, 228] width 964 height 485
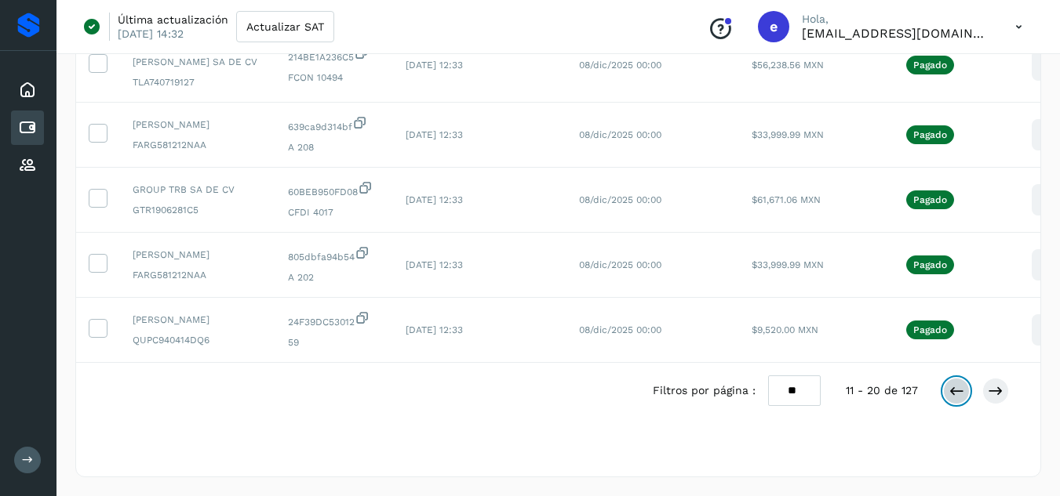
click at [955, 399] on icon at bounding box center [956, 392] width 16 height 16
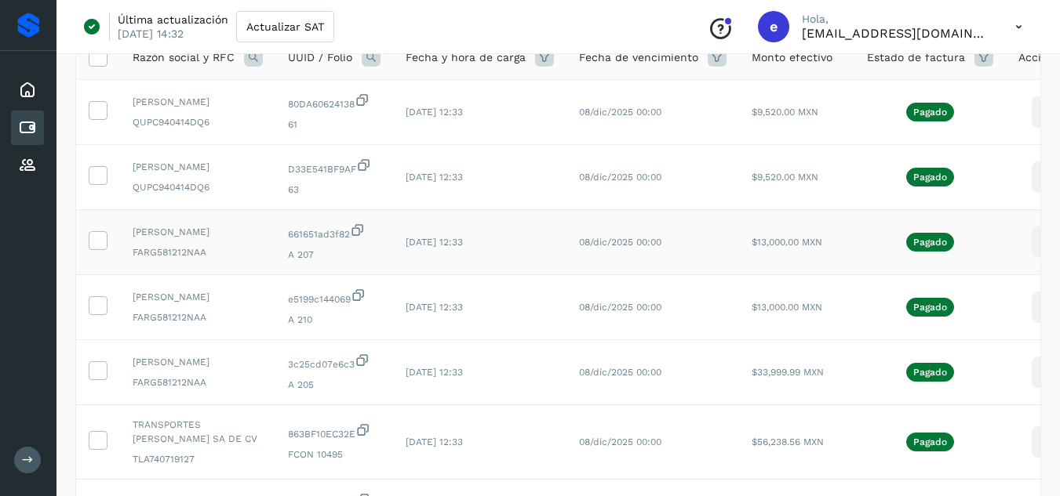
scroll to position [157, 0]
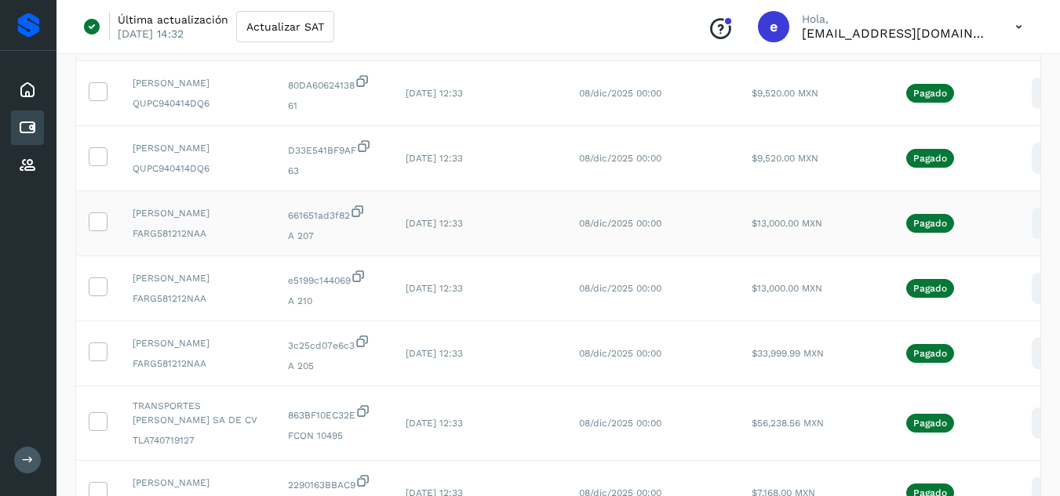
click at [1028, 242] on icon at bounding box center [1046, 223] width 37 height 37
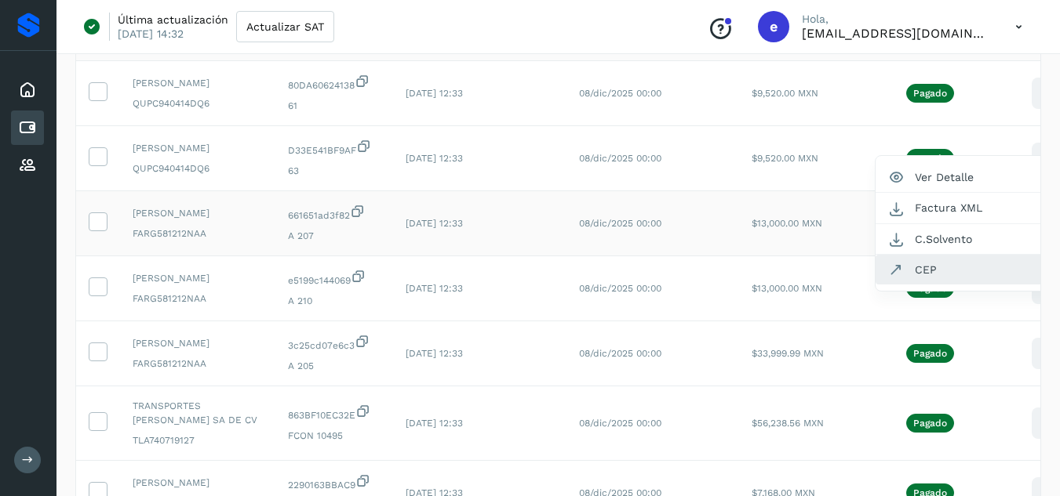
click at [955, 285] on button "CEP" at bounding box center [968, 270] width 187 height 30
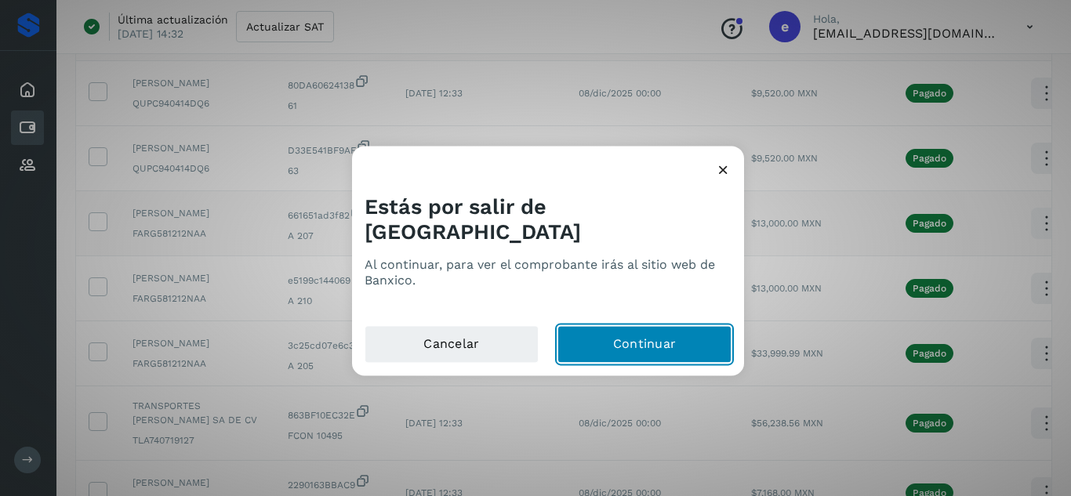
click at [637, 333] on button "Continuar" at bounding box center [645, 344] width 174 height 38
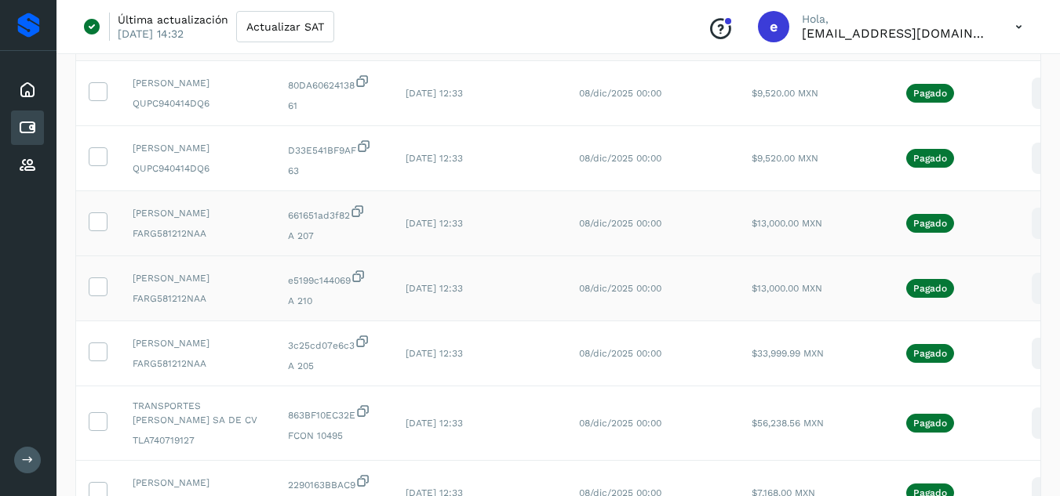
click at [1034, 307] on icon at bounding box center [1046, 289] width 37 height 37
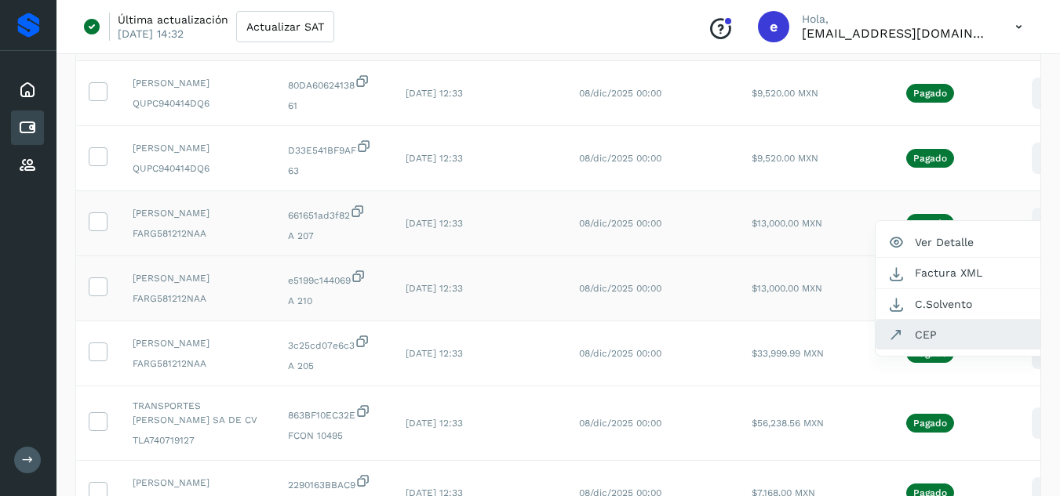
click at [920, 350] on button "CEP" at bounding box center [968, 335] width 187 height 30
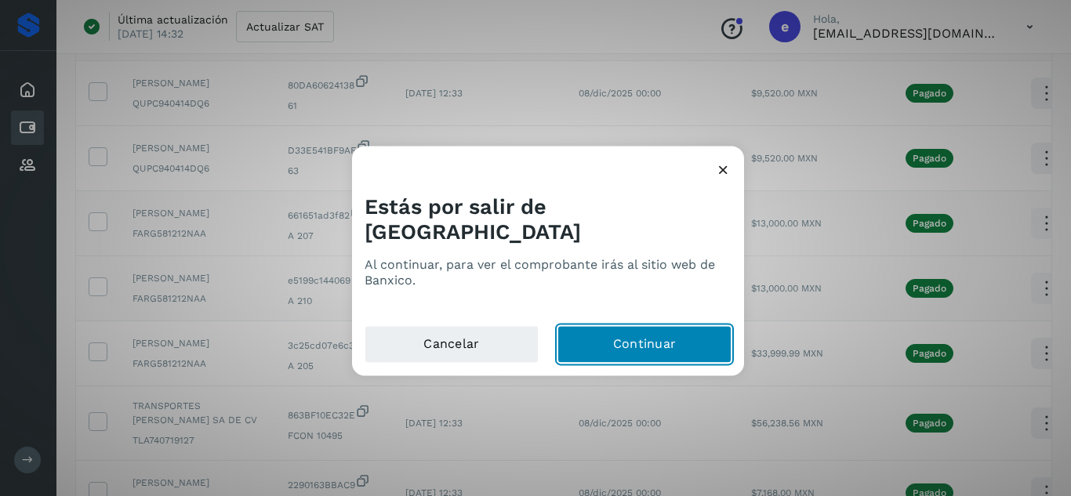
click at [683, 331] on button "Continuar" at bounding box center [645, 344] width 174 height 38
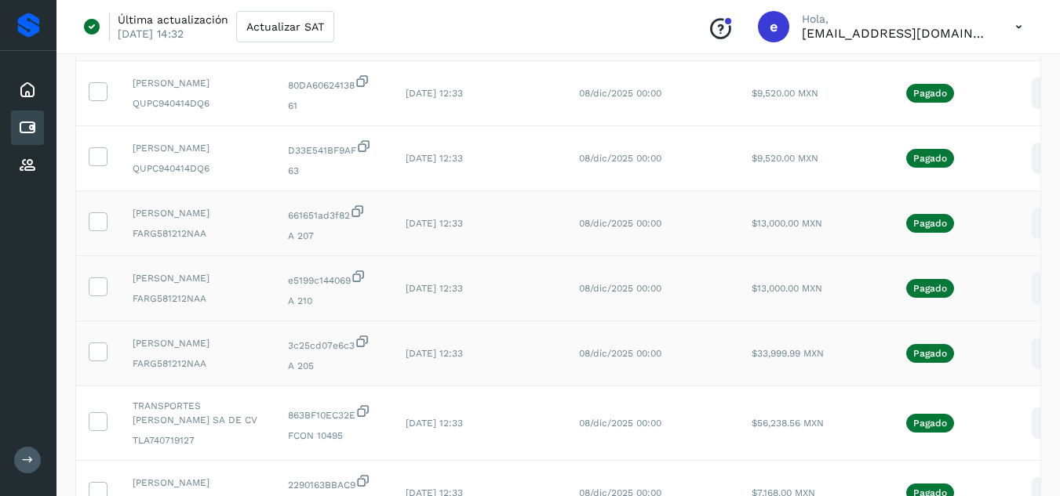
click at [1029, 373] on icon at bounding box center [1046, 354] width 37 height 37
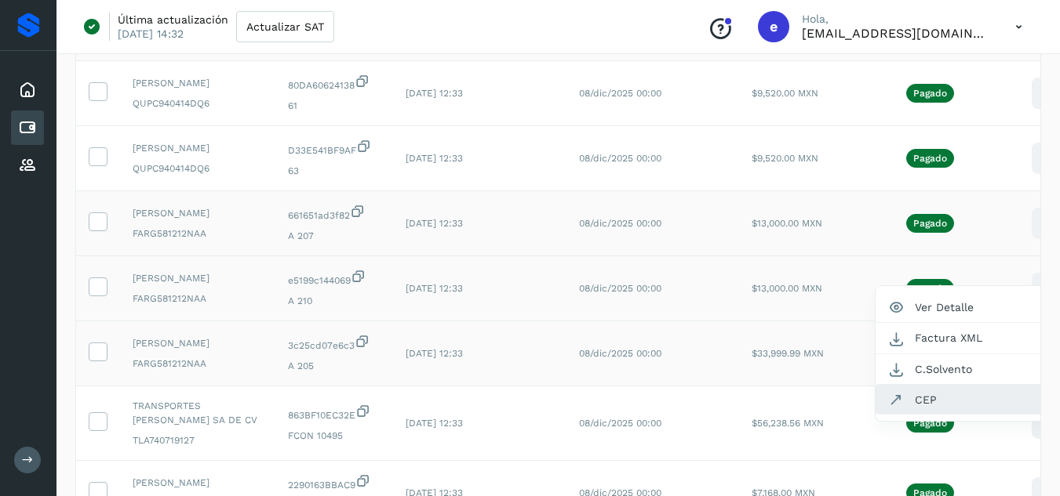
click at [916, 415] on button "CEP" at bounding box center [968, 400] width 187 height 30
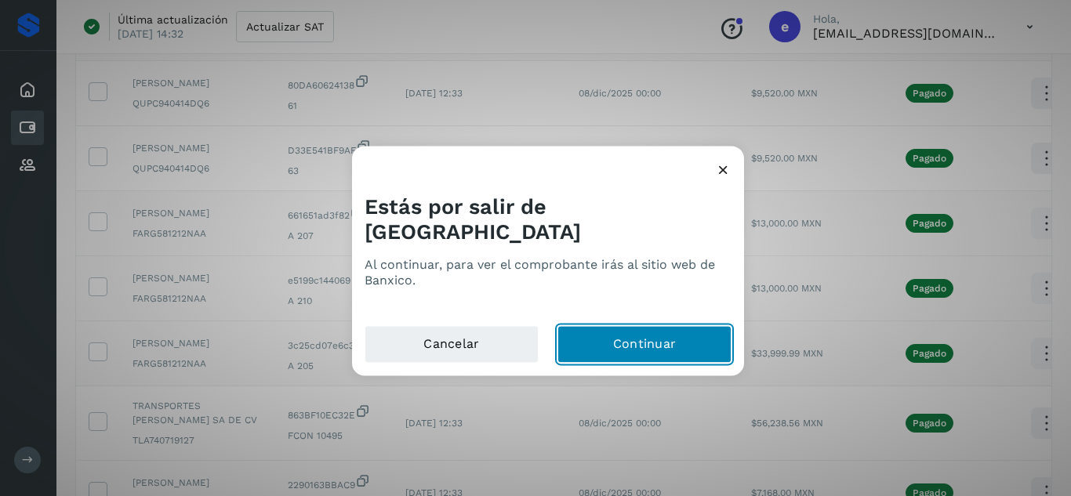
click at [609, 325] on button "Continuar" at bounding box center [645, 344] width 174 height 38
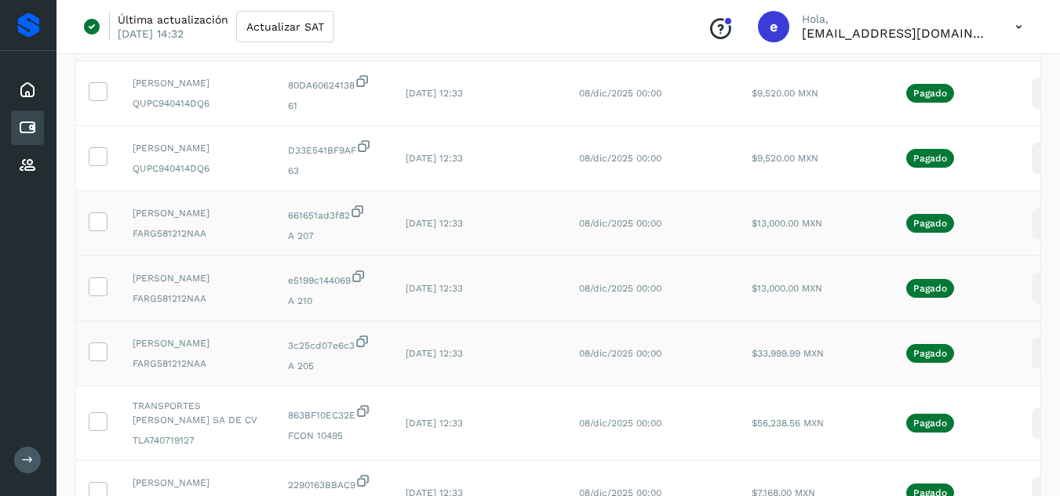
click at [1028, 373] on icon at bounding box center [1046, 354] width 37 height 37
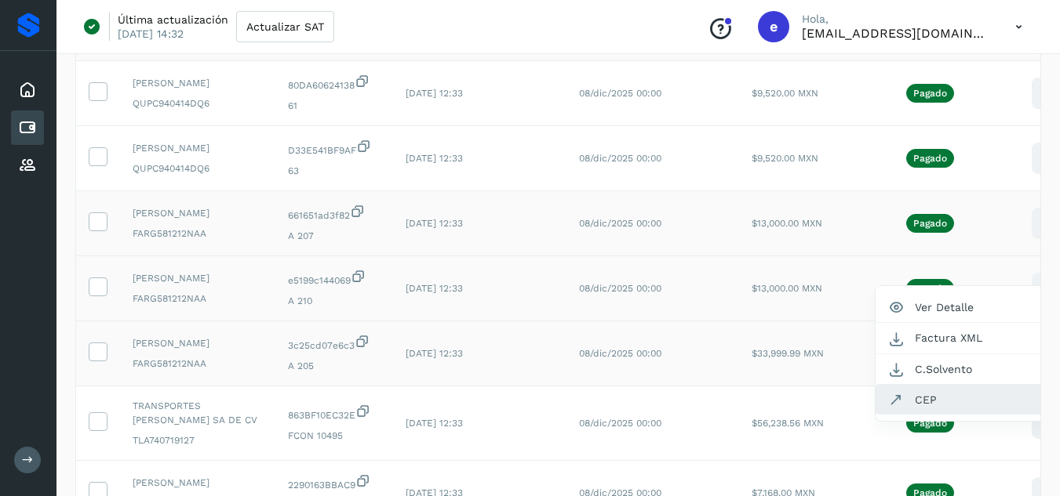
click at [927, 415] on button "CEP" at bounding box center [968, 400] width 187 height 30
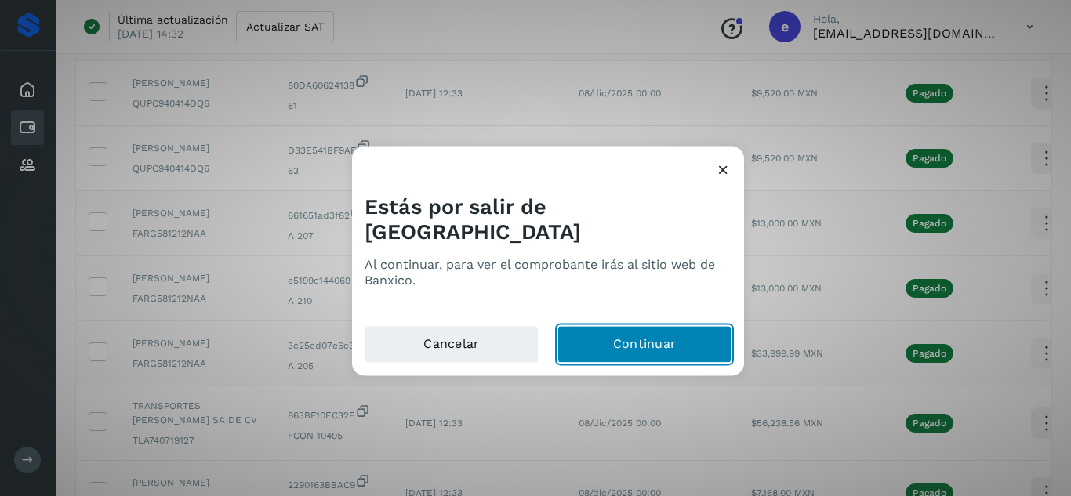
click at [603, 338] on button "Continuar" at bounding box center [645, 344] width 174 height 38
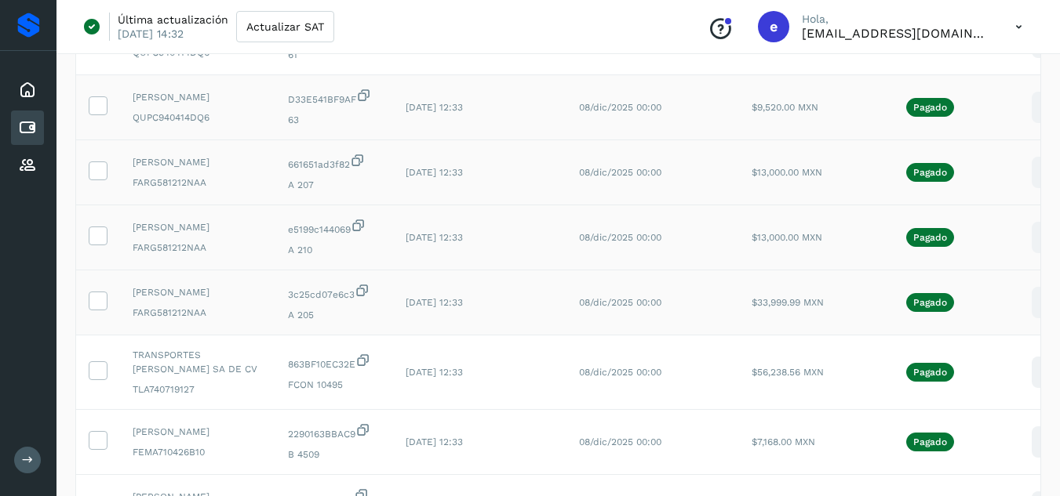
scroll to position [235, 0]
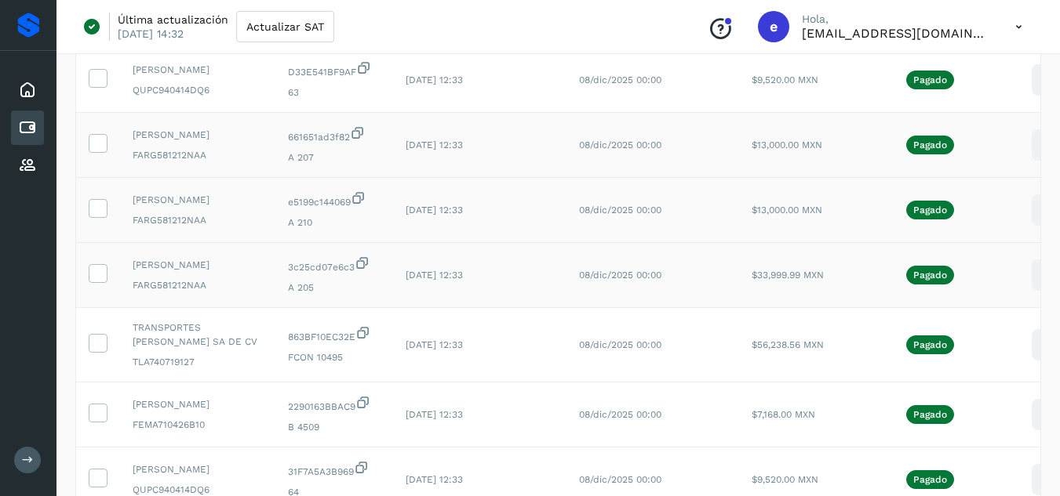
click at [107, 153] on div at bounding box center [98, 143] width 19 height 19
click at [100, 151] on icon at bounding box center [97, 142] width 16 height 16
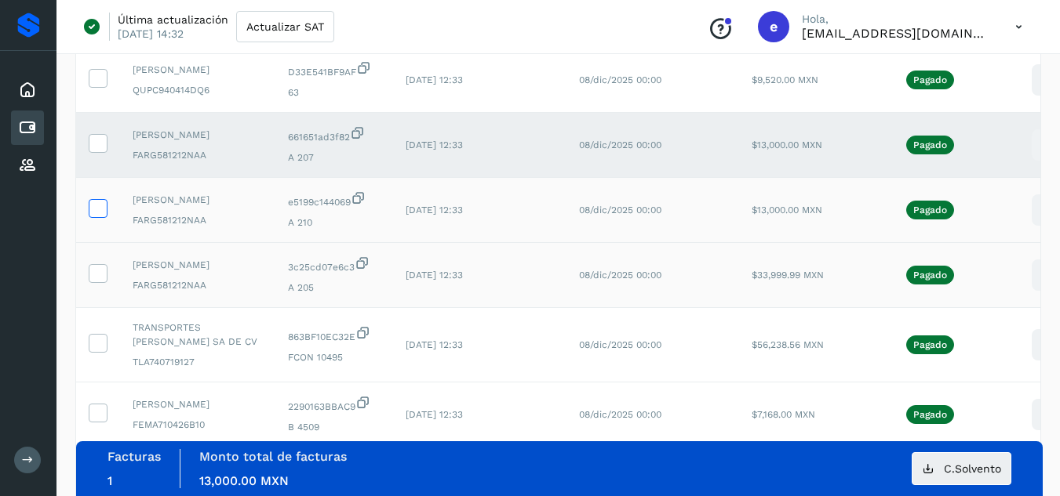
click at [96, 216] on icon at bounding box center [97, 207] width 16 height 16
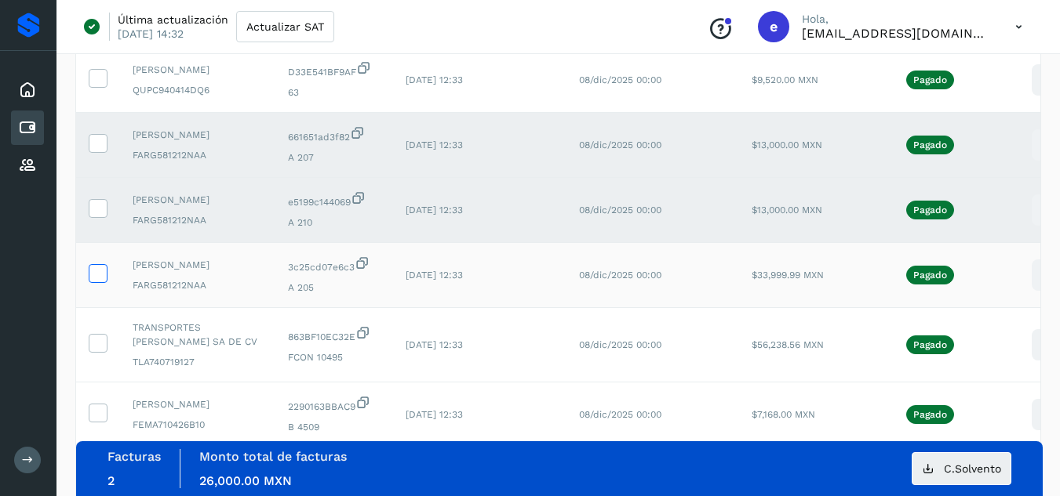
click at [93, 281] on icon at bounding box center [97, 272] width 16 height 16
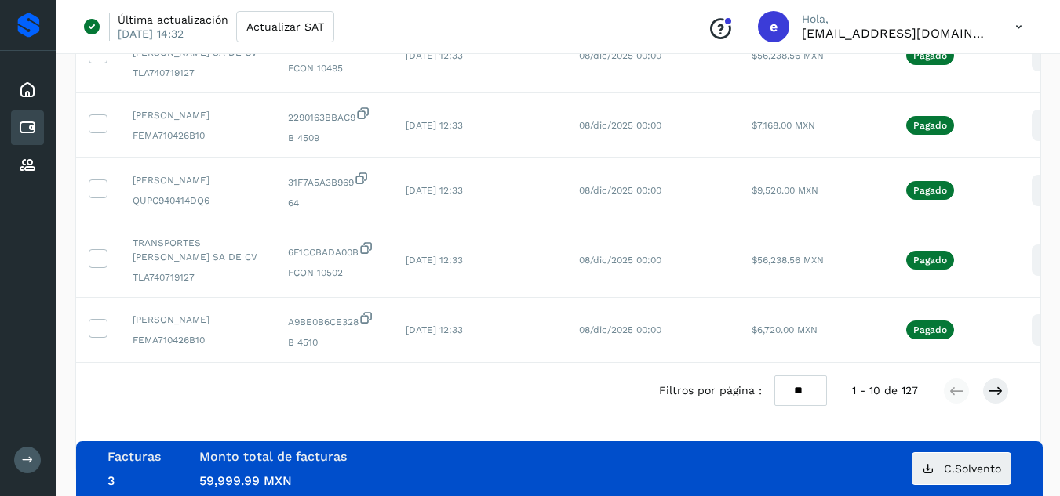
scroll to position [612, 0]
click at [993, 386] on icon at bounding box center [995, 392] width 16 height 16
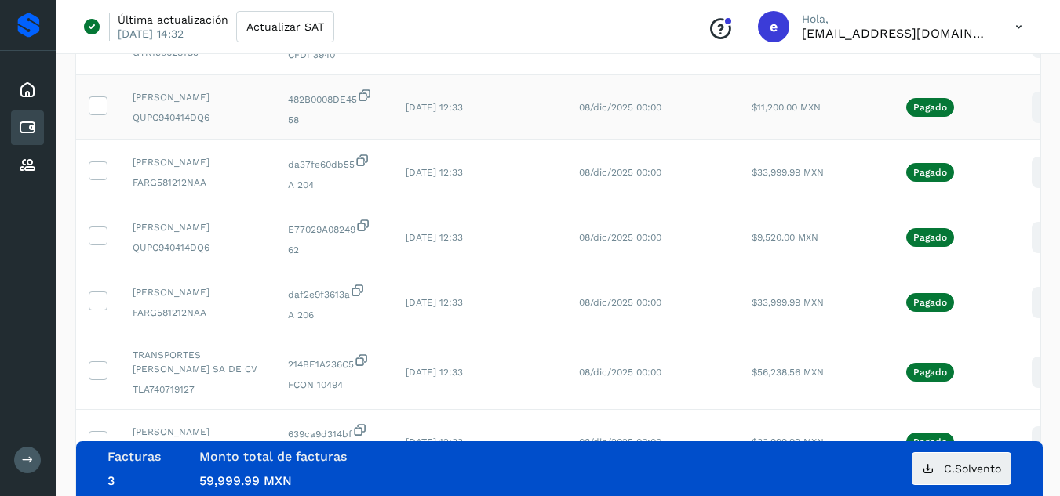
scroll to position [235, 0]
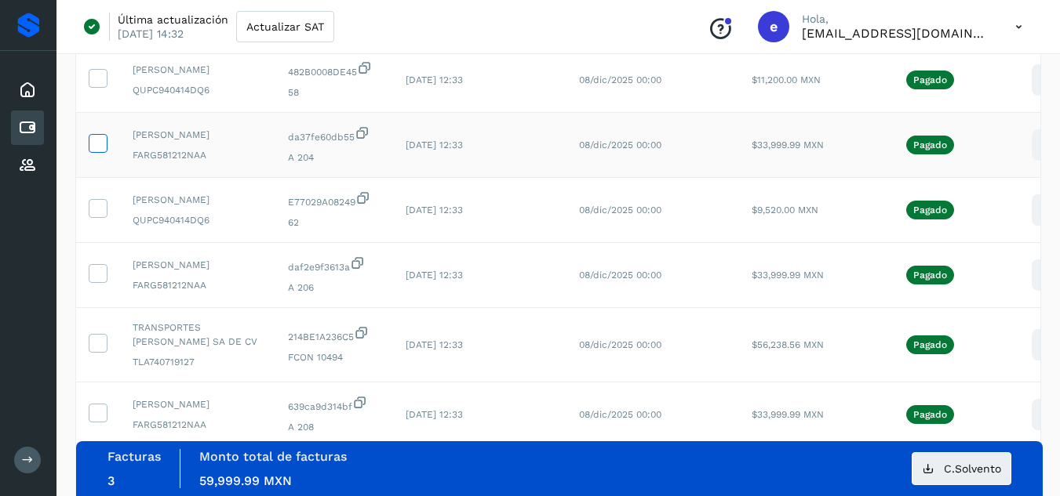
click at [104, 153] on label at bounding box center [98, 143] width 19 height 19
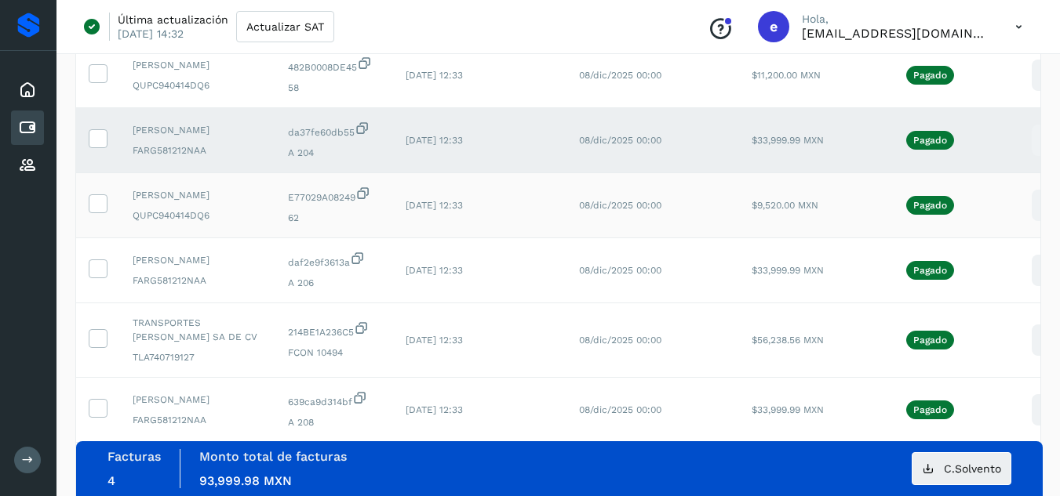
scroll to position [314, 0]
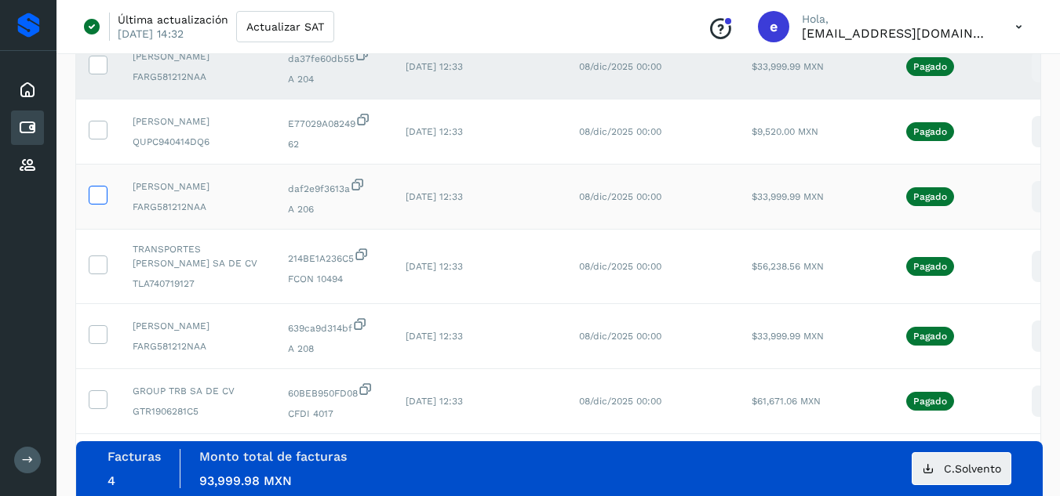
click at [98, 202] on icon at bounding box center [97, 194] width 16 height 16
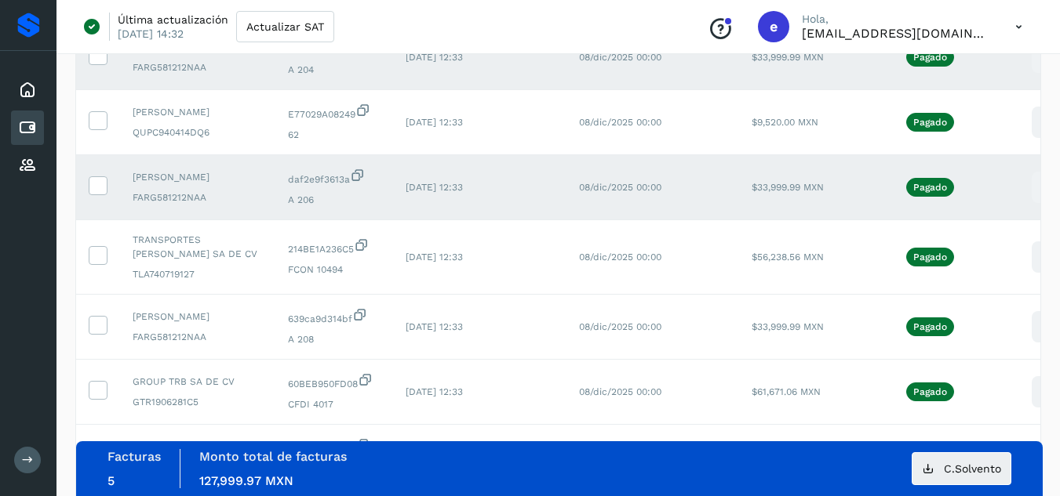
scroll to position [392, 0]
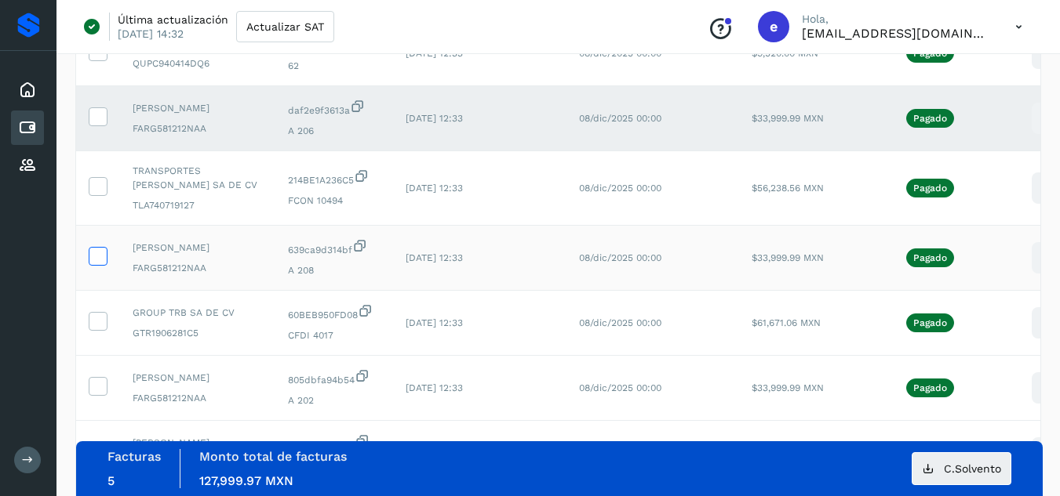
click at [100, 264] on icon at bounding box center [97, 255] width 16 height 16
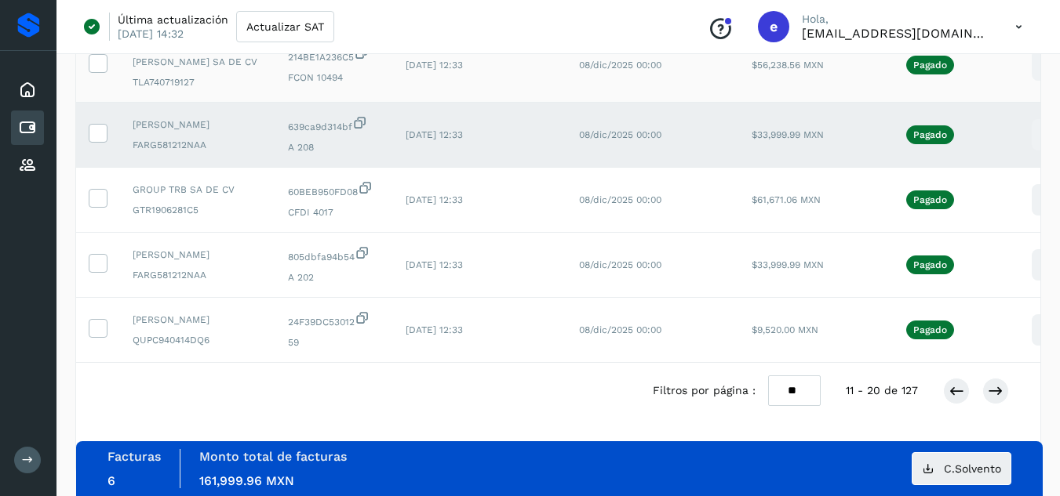
scroll to position [593, 0]
click at [98, 254] on icon at bounding box center [97, 262] width 16 height 16
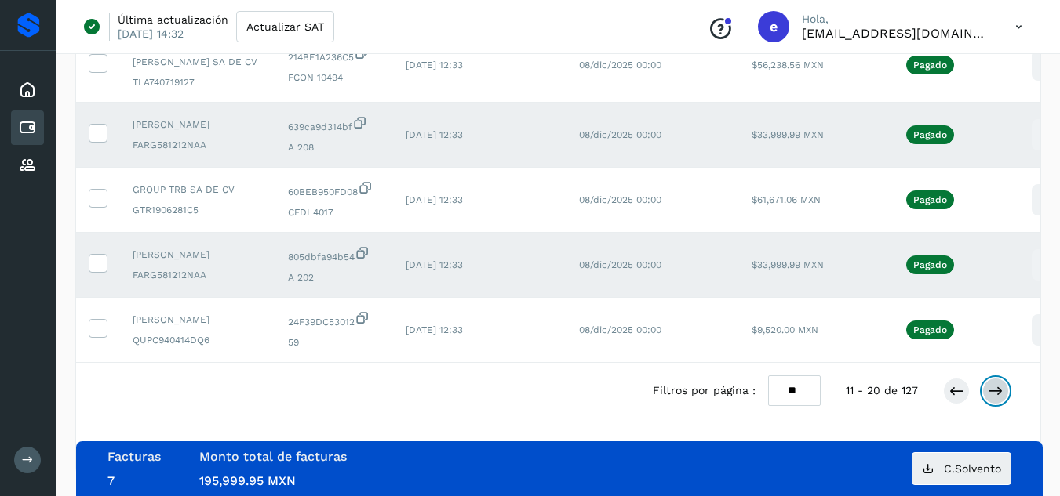
click at [1001, 381] on button at bounding box center [995, 391] width 27 height 27
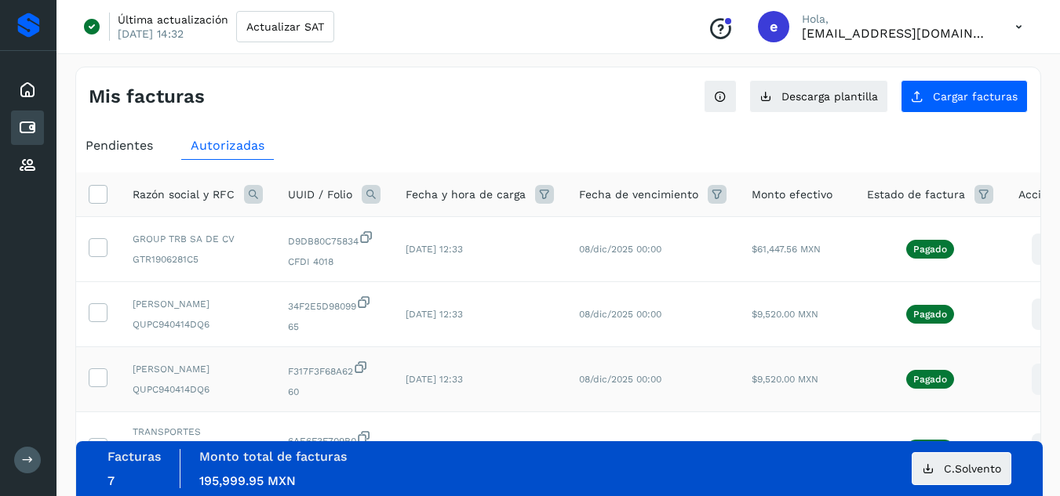
scroll to position [0, 0]
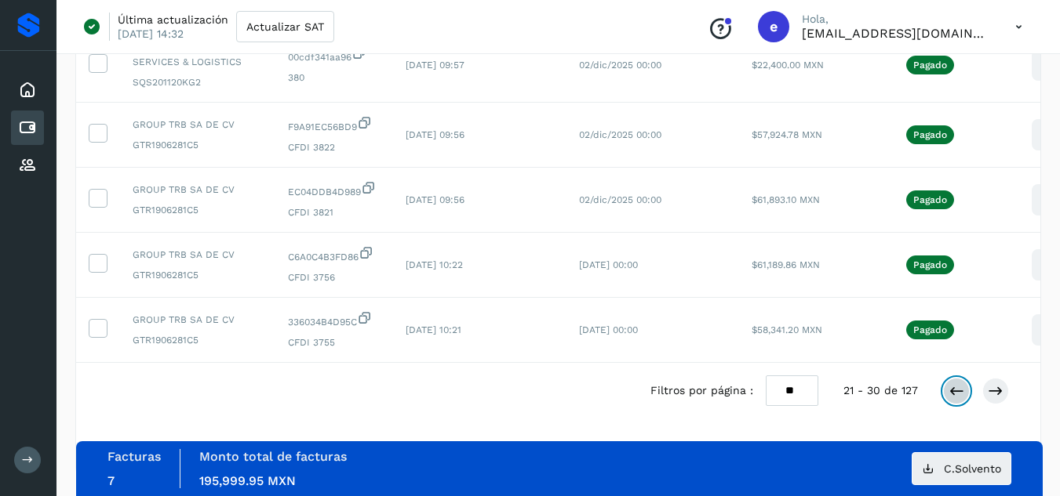
click at [962, 397] on icon at bounding box center [956, 392] width 16 height 16
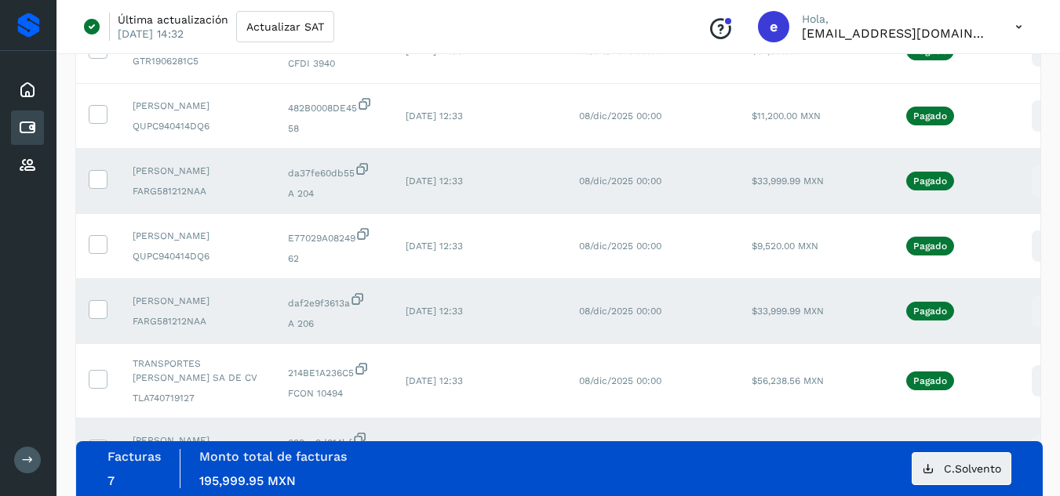
scroll to position [555, 0]
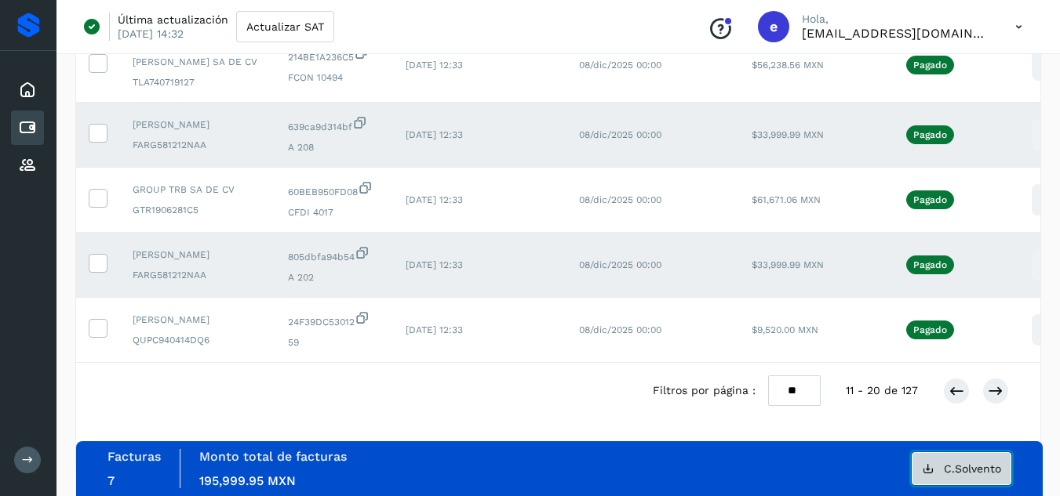
click at [951, 475] on span "C.Solvento" at bounding box center [972, 469] width 57 height 11
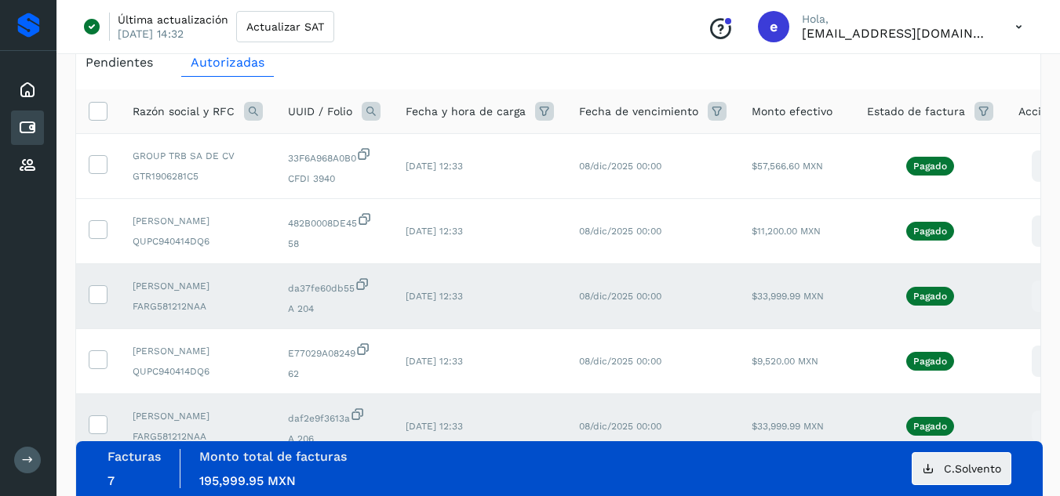
scroll to position [0, 0]
